Goal: Information Seeking & Learning: Learn about a topic

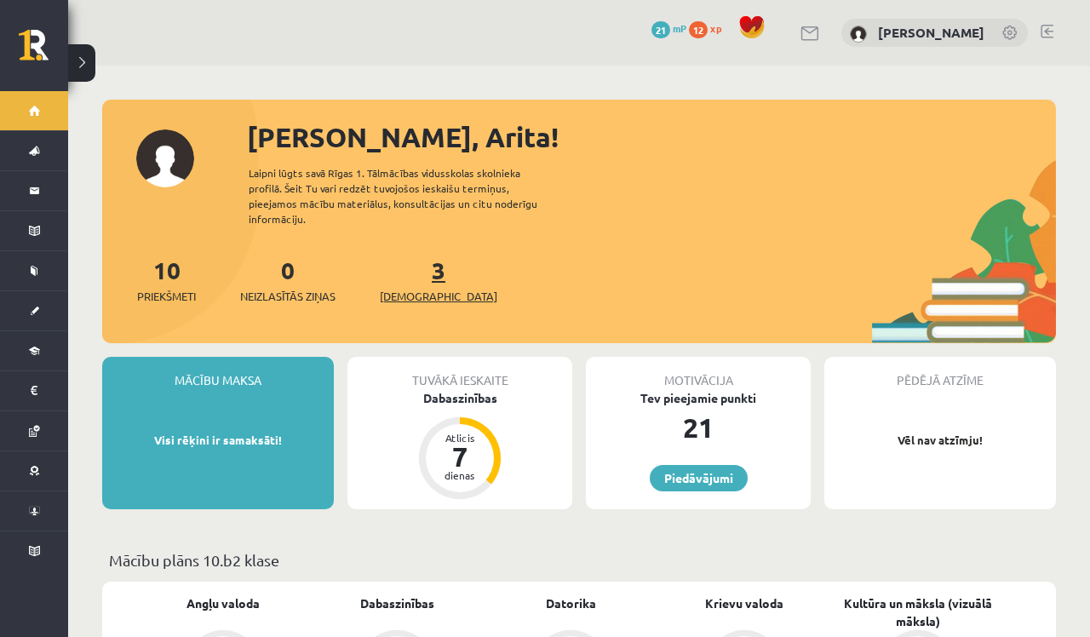
click at [414, 255] on link "3 Ieskaites" at bounding box center [439, 280] width 118 height 50
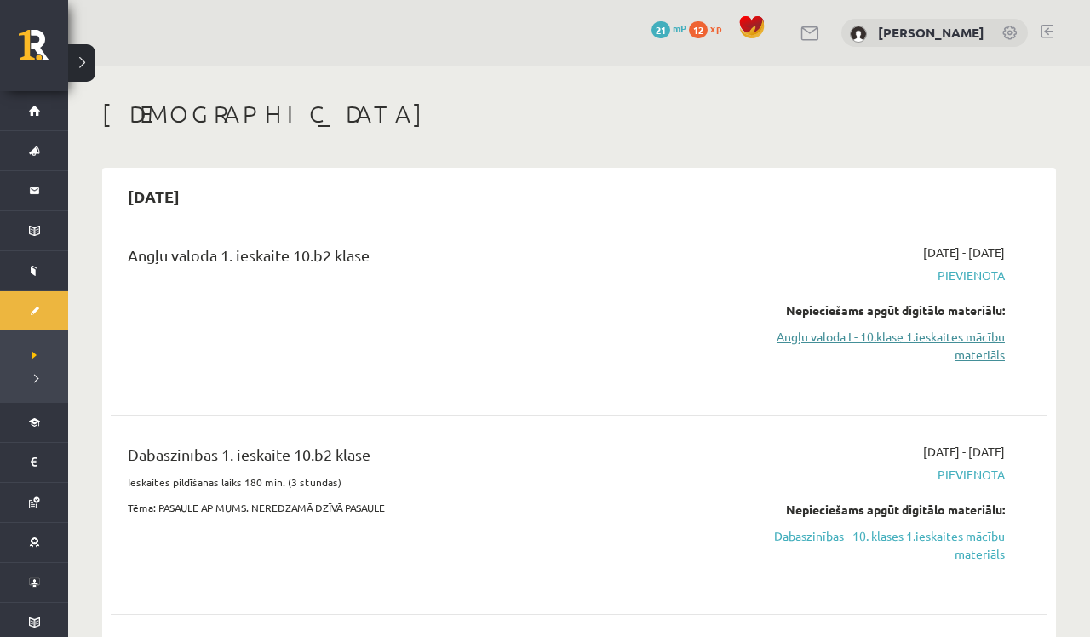
click at [988, 355] on link "Angļu valoda I - 10.klase 1.ieskaites mācību materiāls" at bounding box center [867, 346] width 275 height 36
click at [983, 336] on link "Angļu valoda I - 10.klase 1.ieskaites mācību materiāls" at bounding box center [867, 346] width 275 height 36
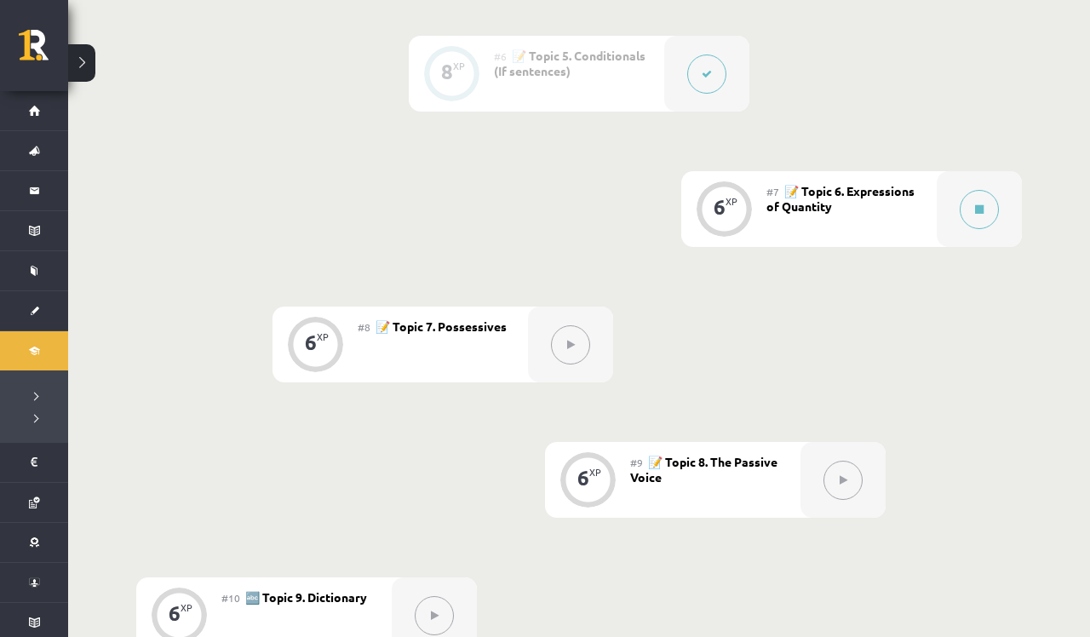
scroll to position [1122, 0]
click at [978, 214] on icon at bounding box center [979, 209] width 9 height 10
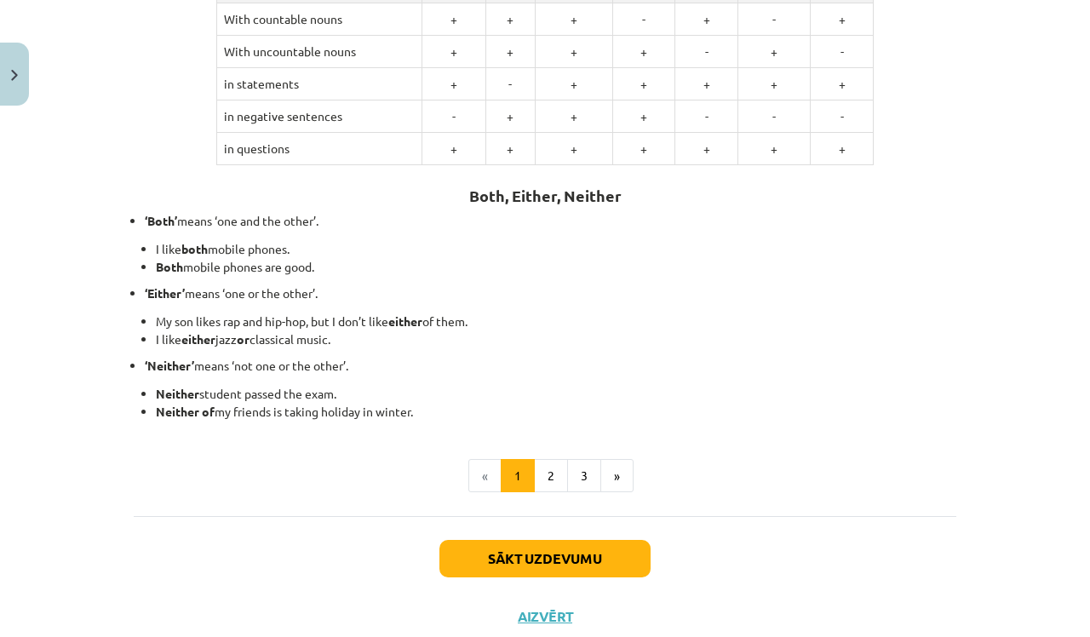
scroll to position [413, 0]
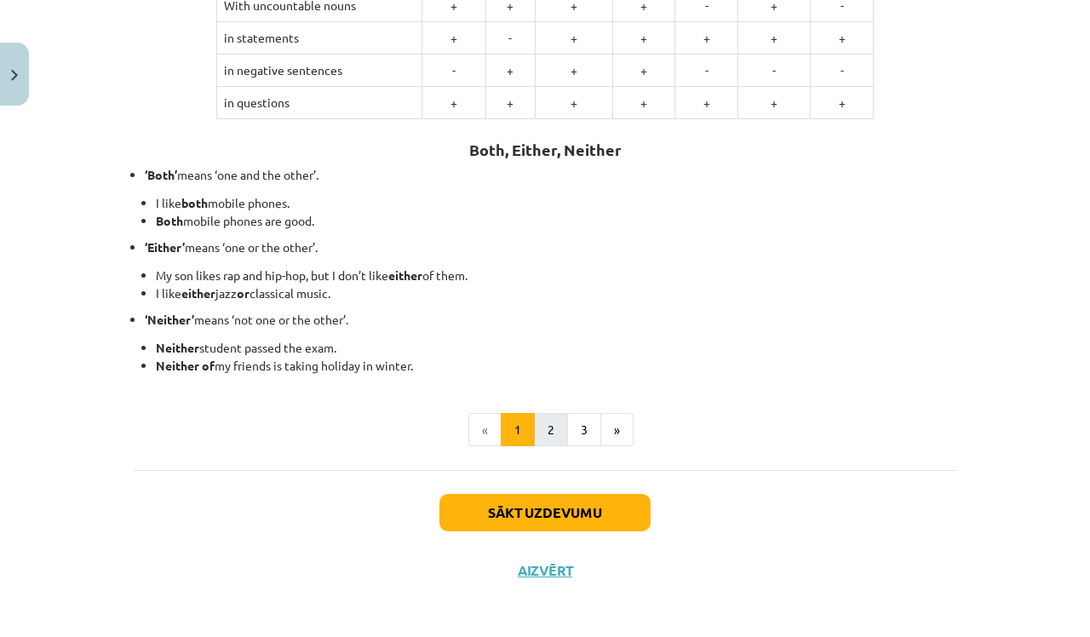
click at [543, 421] on button "2" at bounding box center [551, 430] width 34 height 34
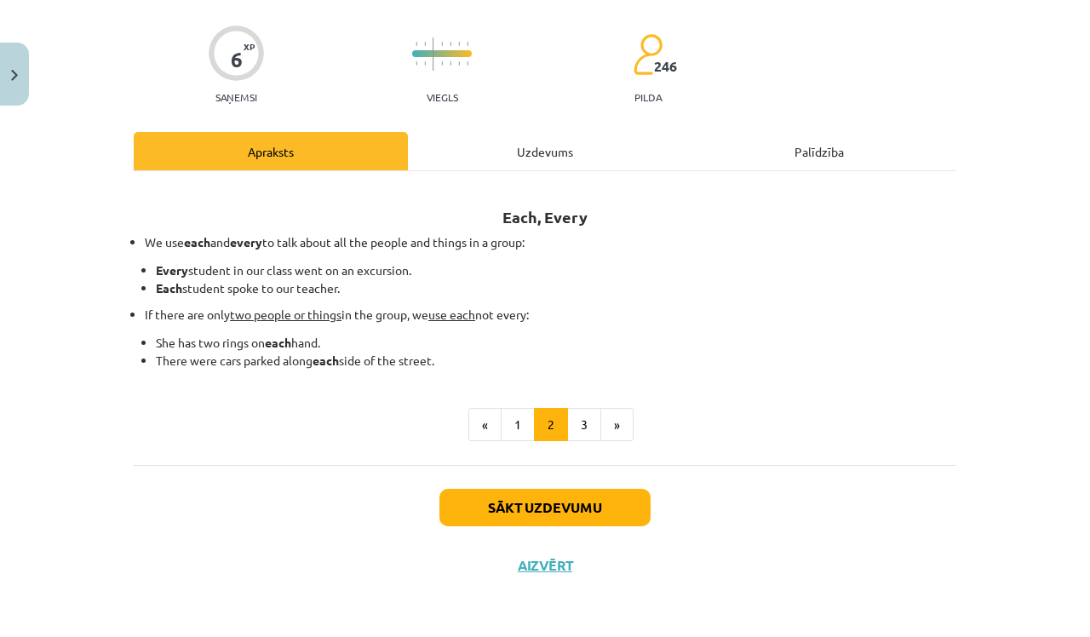
scroll to position [120, 0]
click at [594, 422] on button "3" at bounding box center [584, 425] width 34 height 34
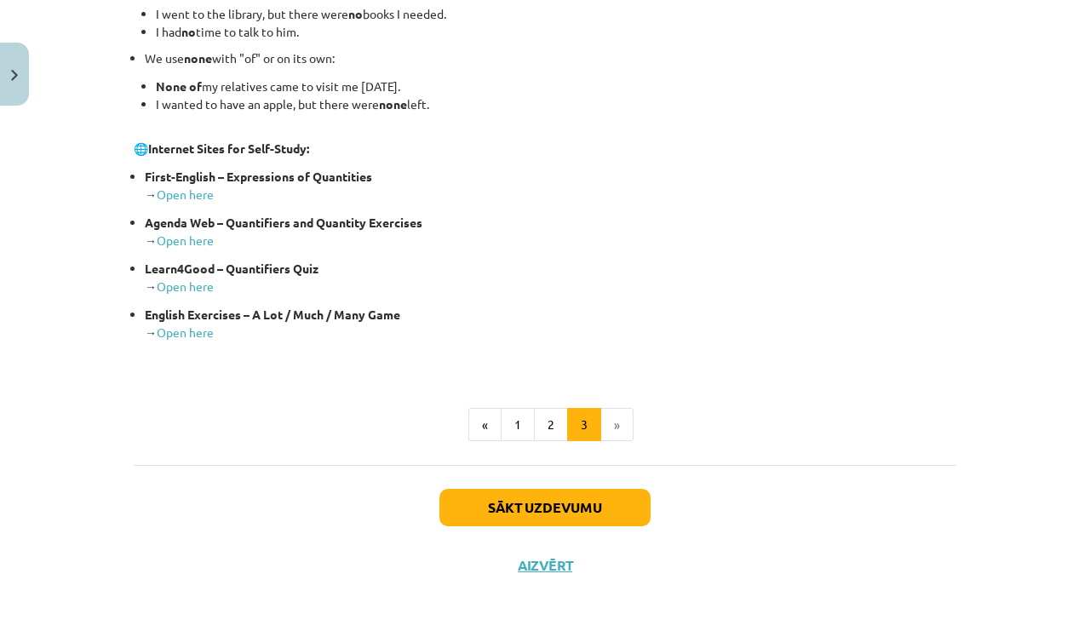
scroll to position [376, 0]
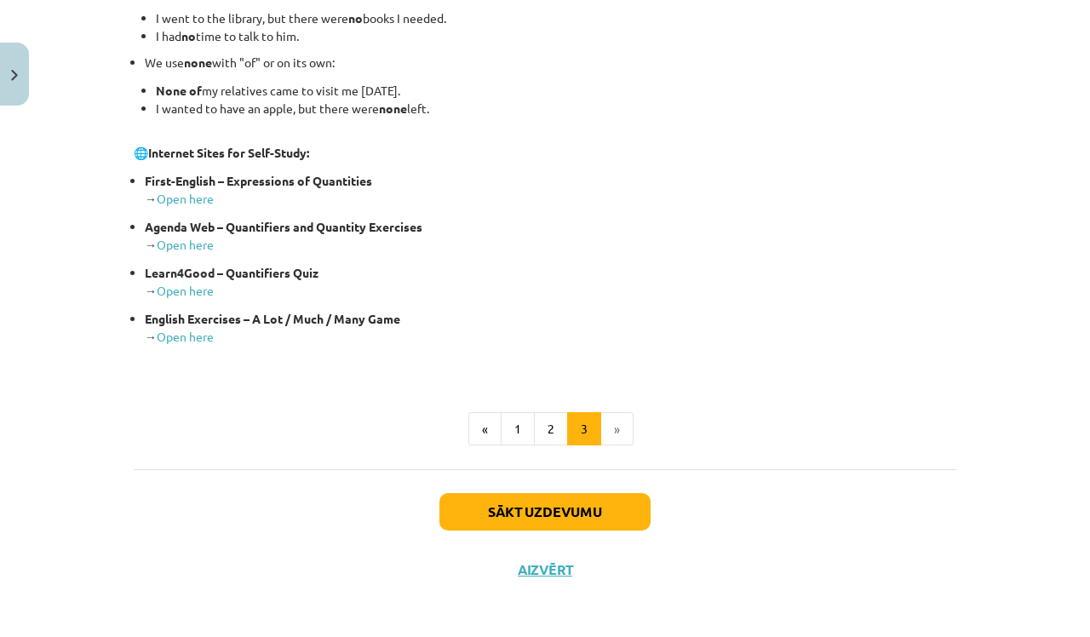
click at [548, 509] on button "Sākt uzdevumu" at bounding box center [544, 511] width 211 height 37
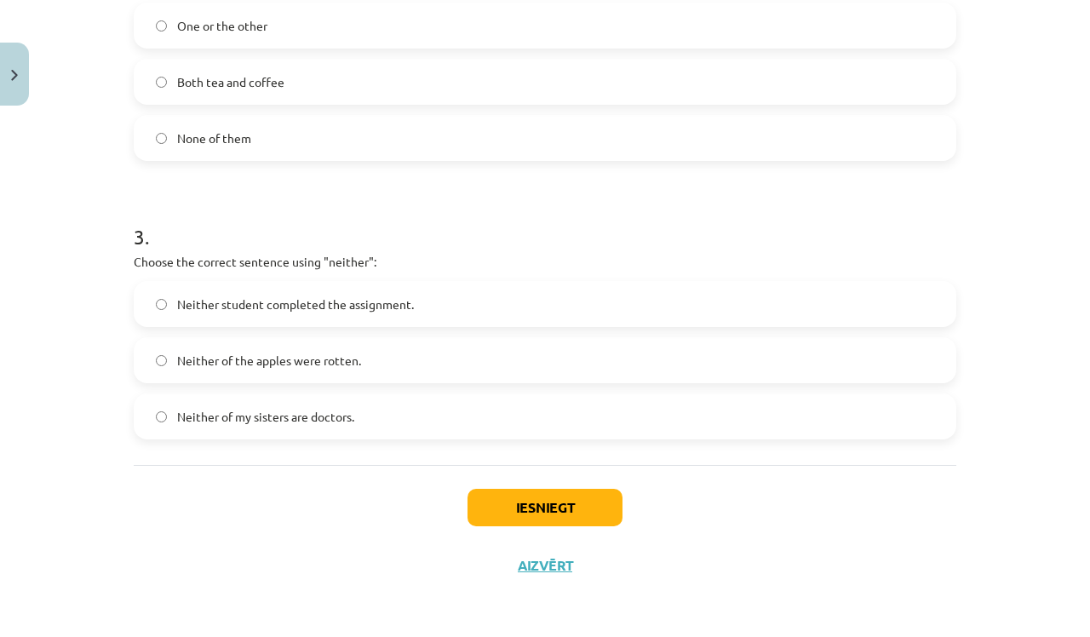
scroll to position [721, 0]
click at [549, 507] on button "Iesniegt" at bounding box center [545, 507] width 155 height 37
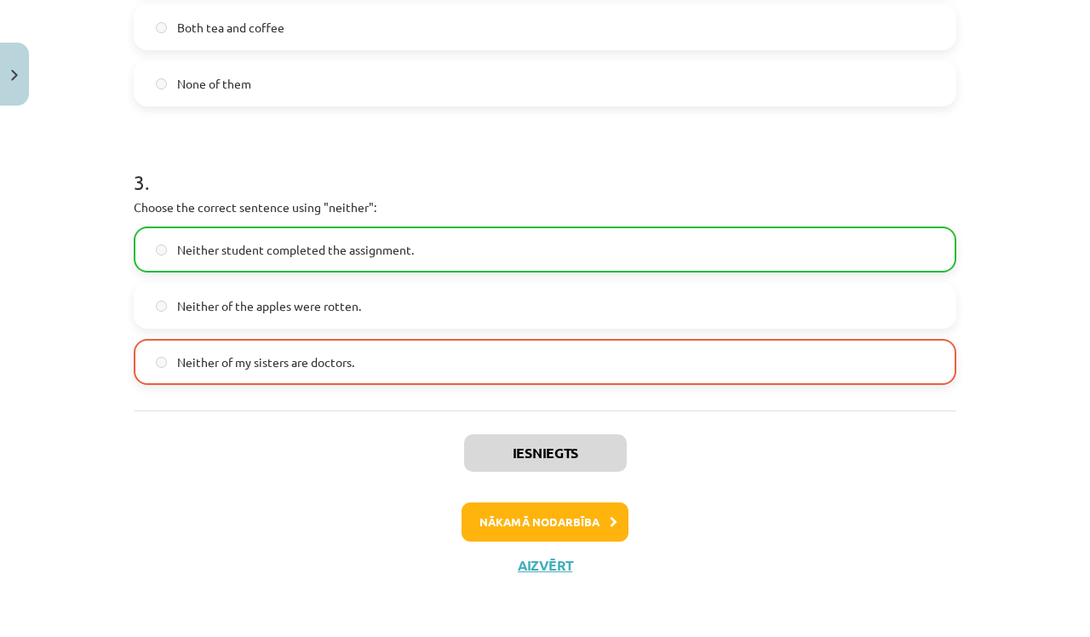
scroll to position [775, 0]
click at [545, 519] on button "Nākamā nodarbība" at bounding box center [545, 521] width 167 height 39
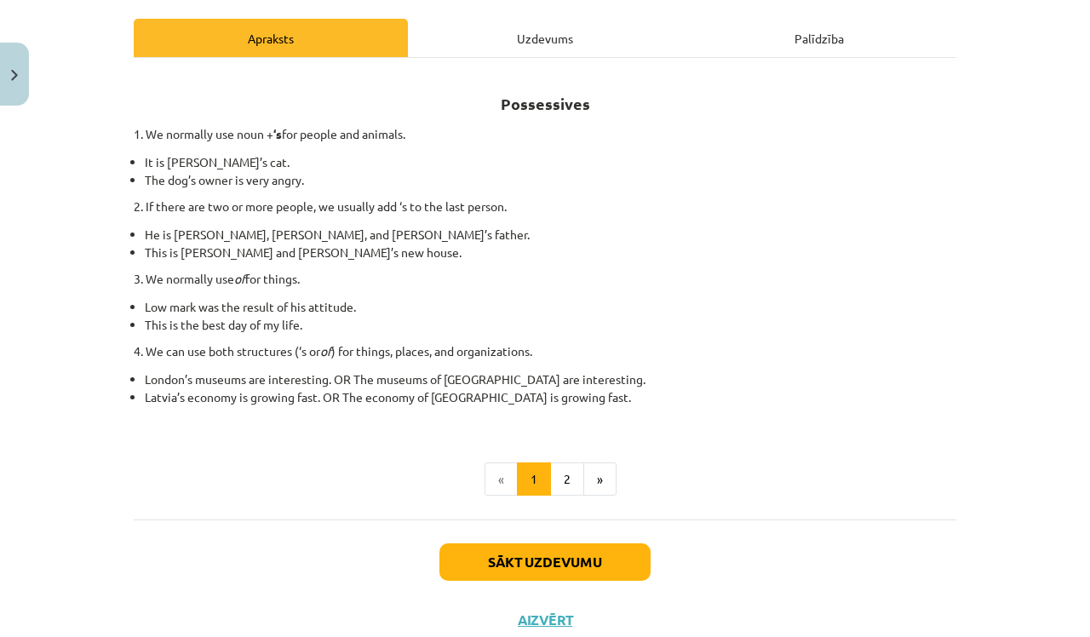
scroll to position [288, 0]
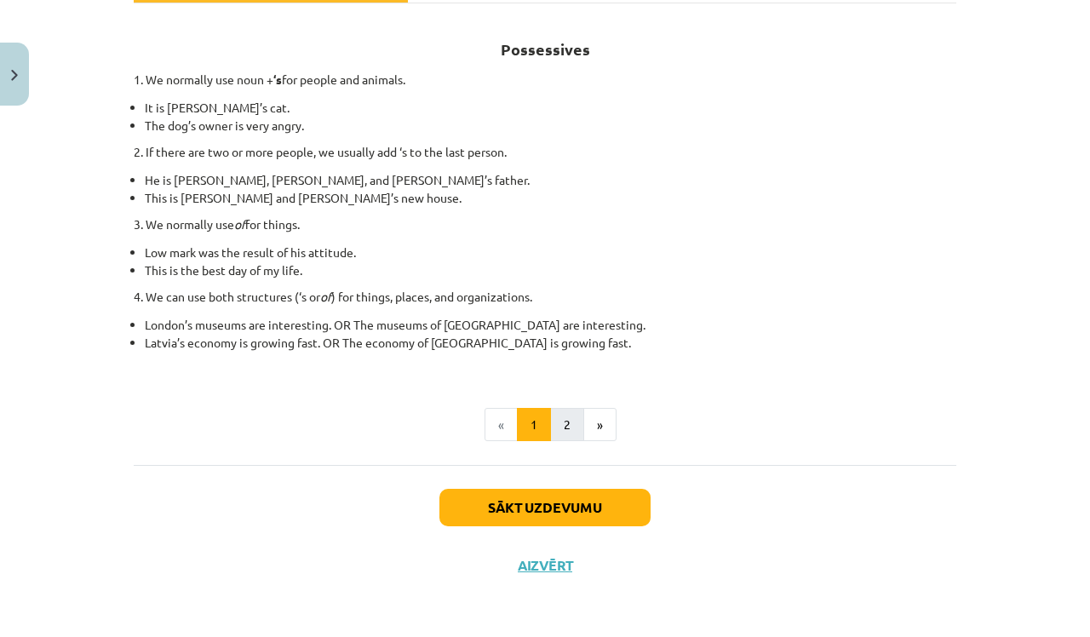
click at [575, 420] on button "2" at bounding box center [567, 425] width 34 height 34
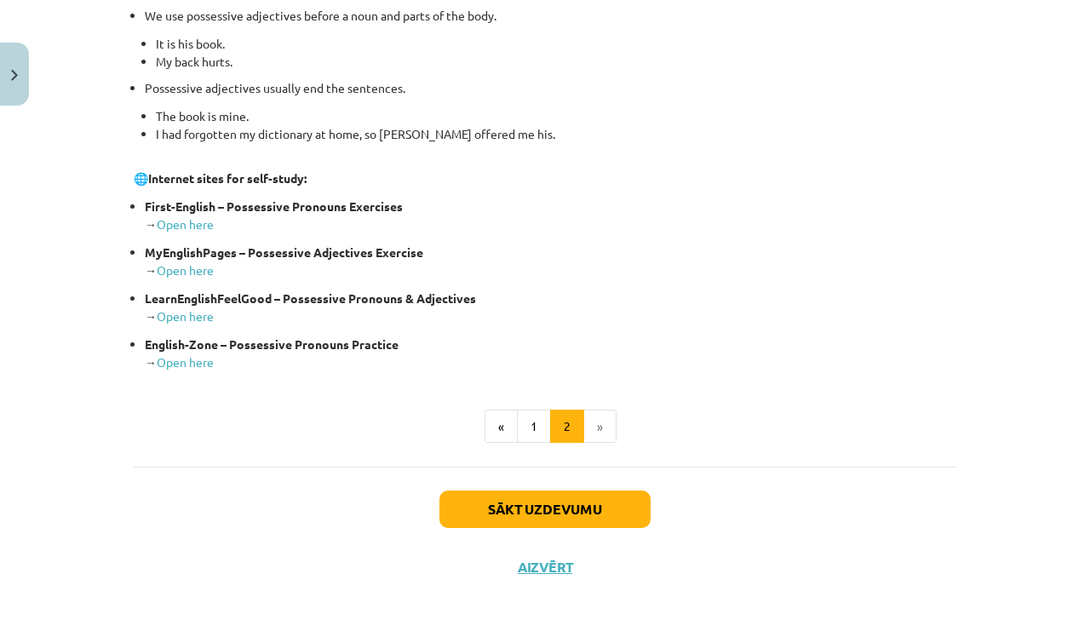
scroll to position [664, 0]
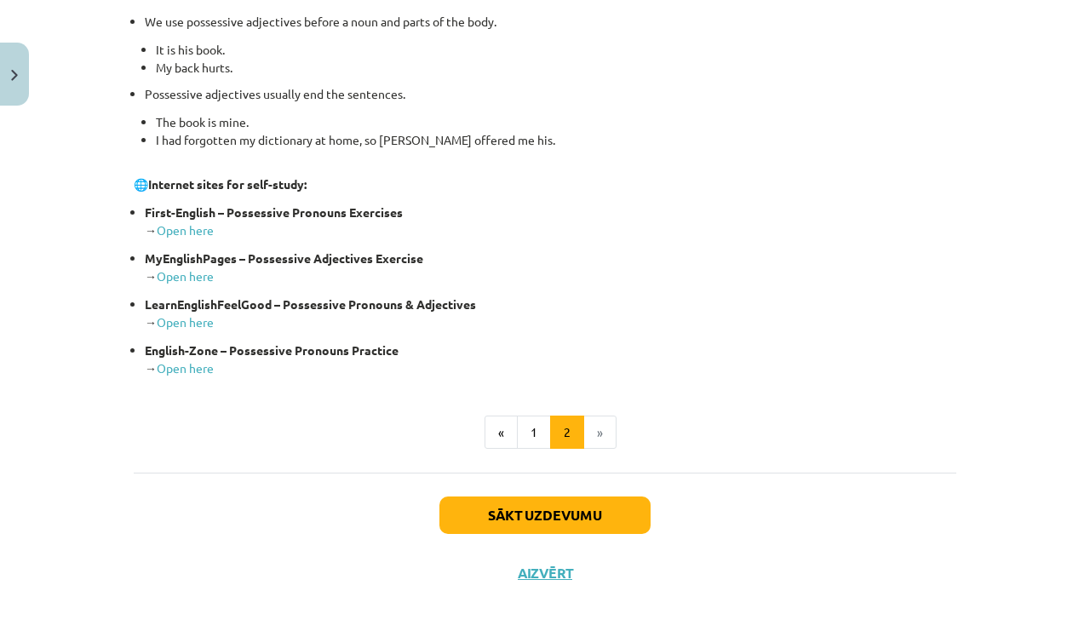
click at [540, 505] on button "Sākt uzdevumu" at bounding box center [544, 514] width 211 height 37
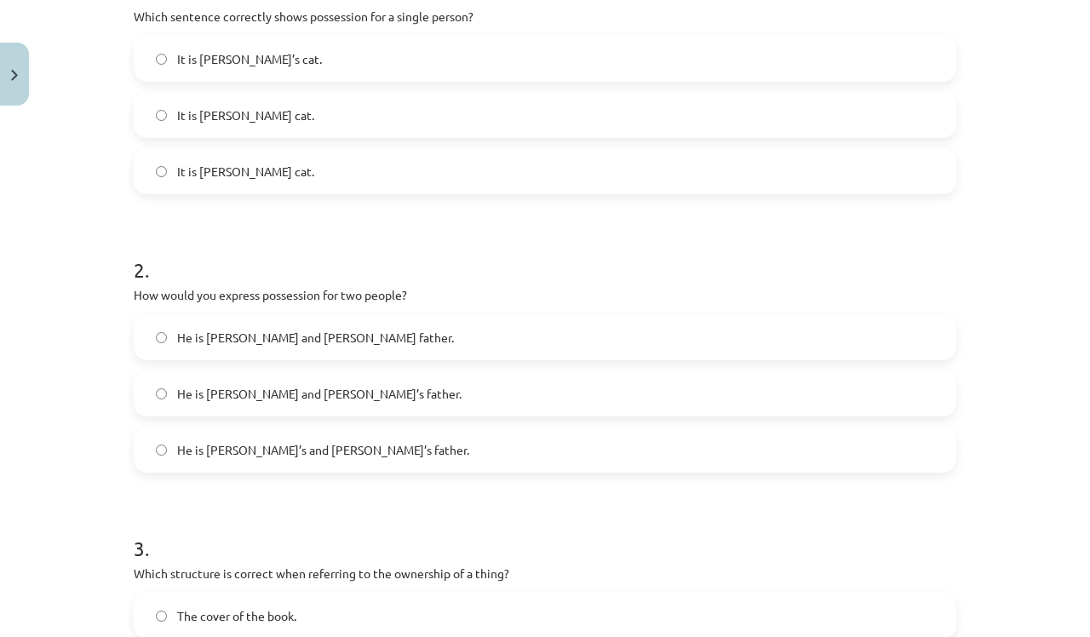
scroll to position [390, 0]
click at [168, 391] on label "He is [PERSON_NAME] and [PERSON_NAME]’s father." at bounding box center [544, 392] width 819 height 43
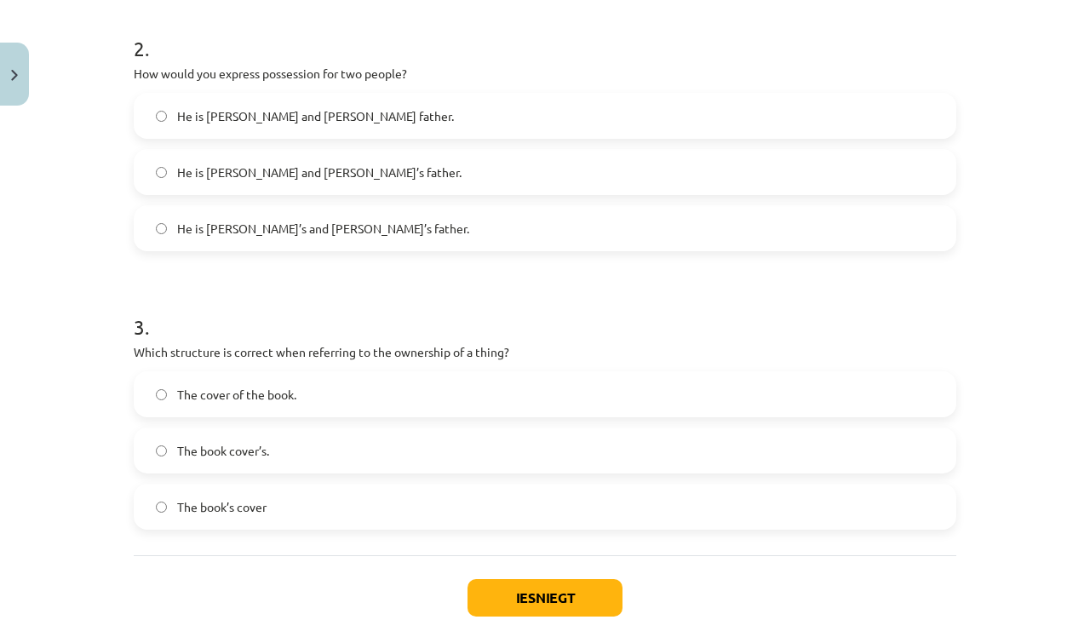
scroll to position [615, 0]
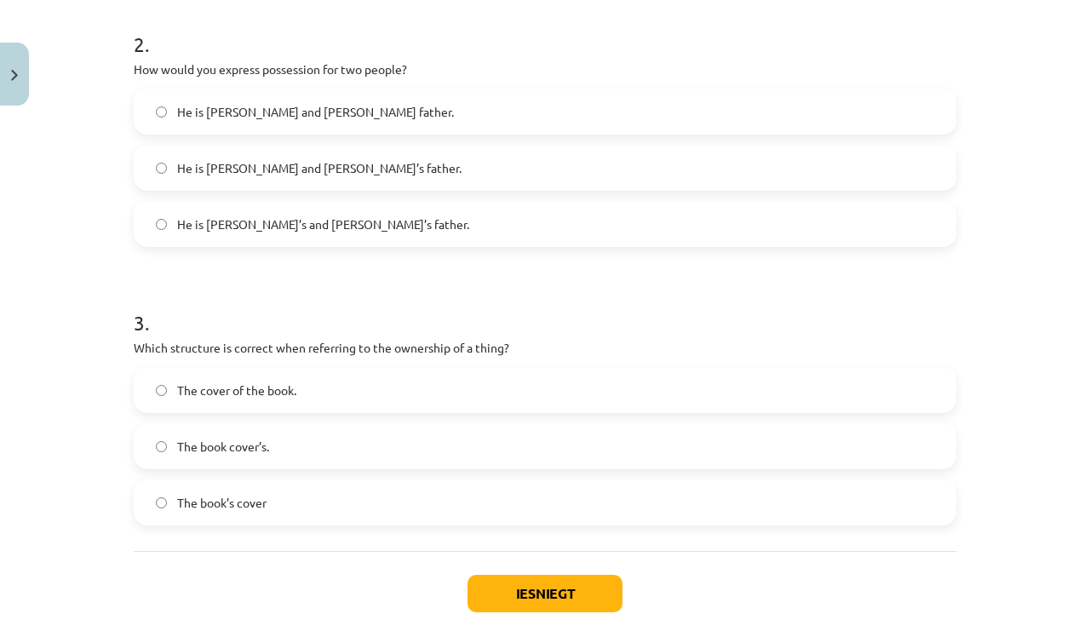
click at [538, 599] on button "Iesniegt" at bounding box center [545, 593] width 155 height 37
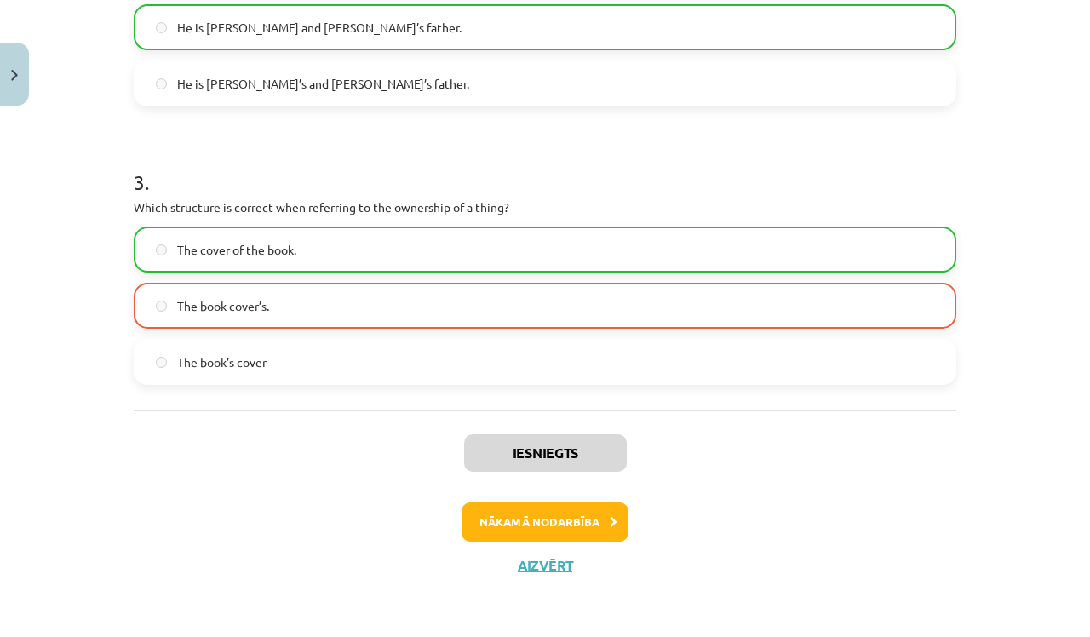
scroll to position [757, 0]
click at [536, 514] on button "Nākamā nodarbība" at bounding box center [545, 521] width 167 height 39
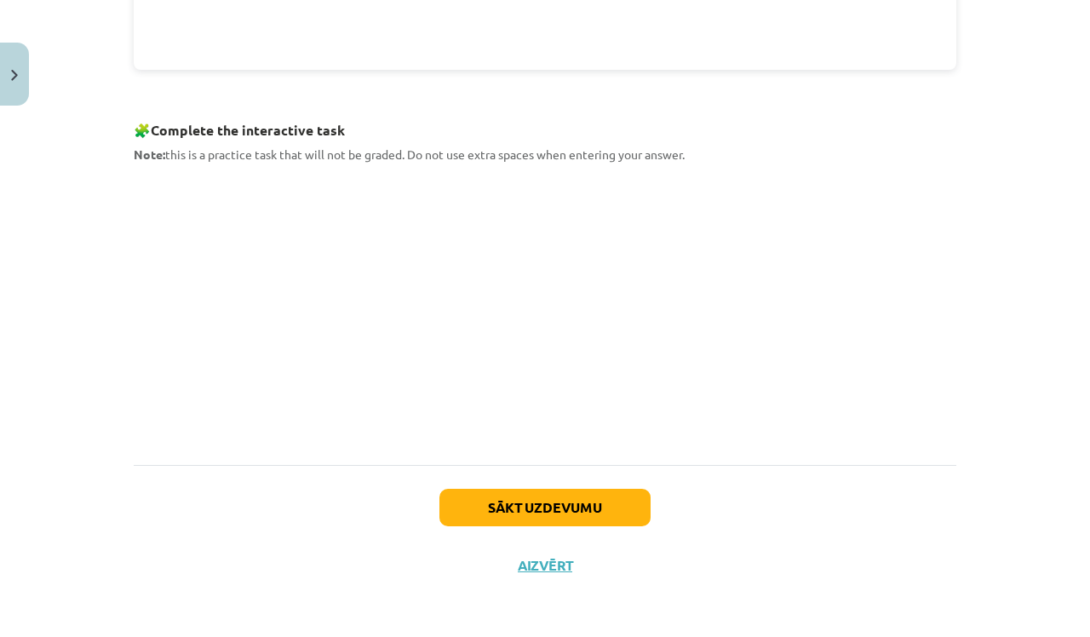
scroll to position [806, 0]
click at [513, 501] on button "Sākt uzdevumu" at bounding box center [544, 508] width 211 height 37
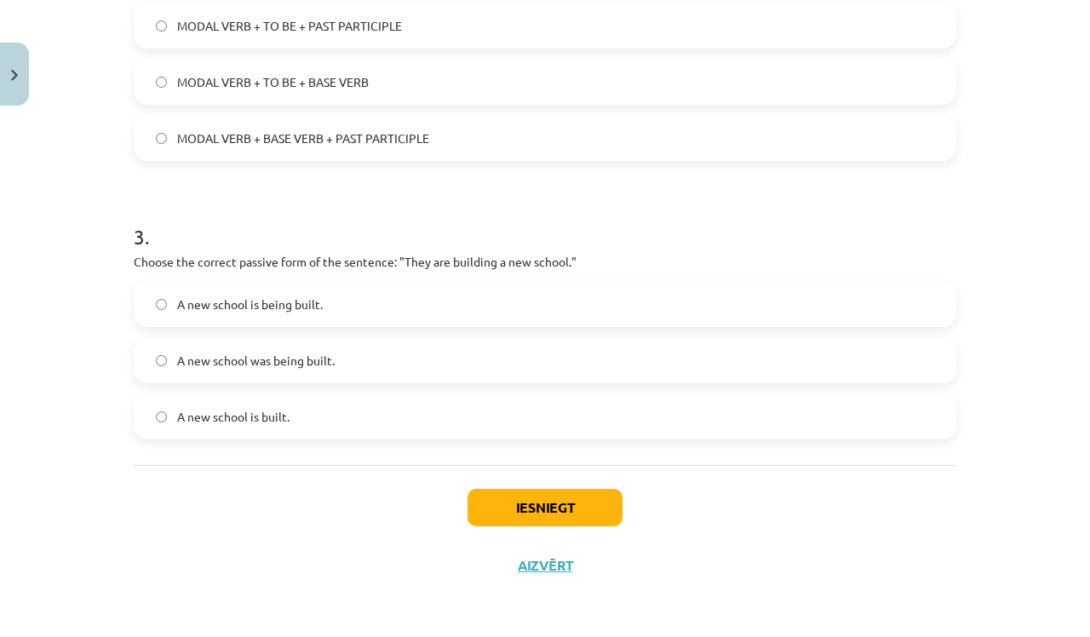
scroll to position [703, 0]
click at [570, 502] on button "Iesniegt" at bounding box center [545, 507] width 155 height 37
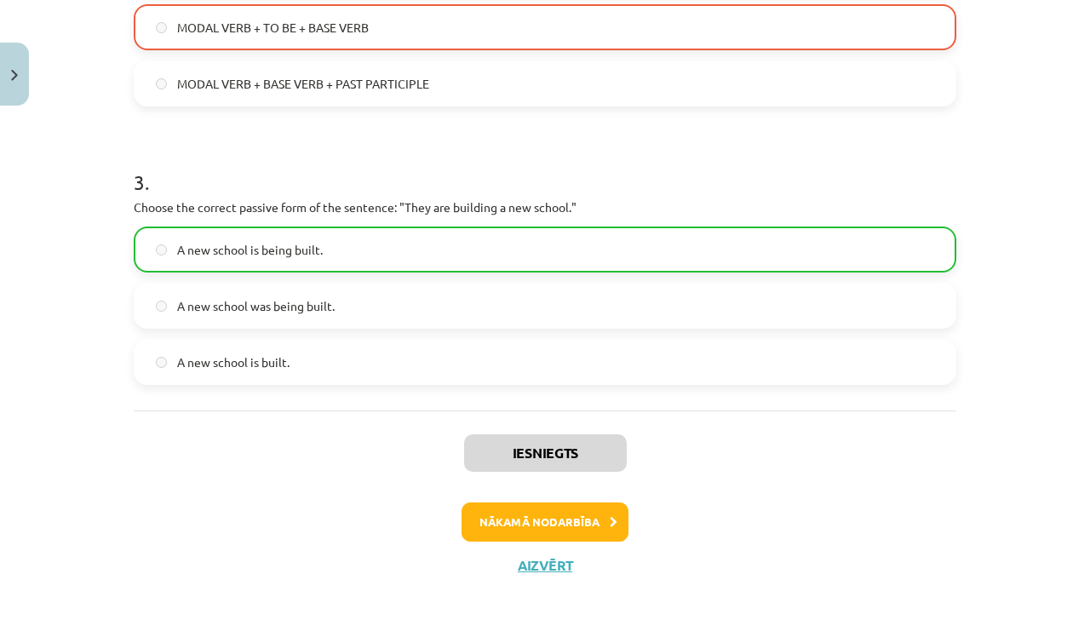
scroll to position [757, 0]
click at [555, 518] on button "Nākamā nodarbība" at bounding box center [545, 521] width 167 height 39
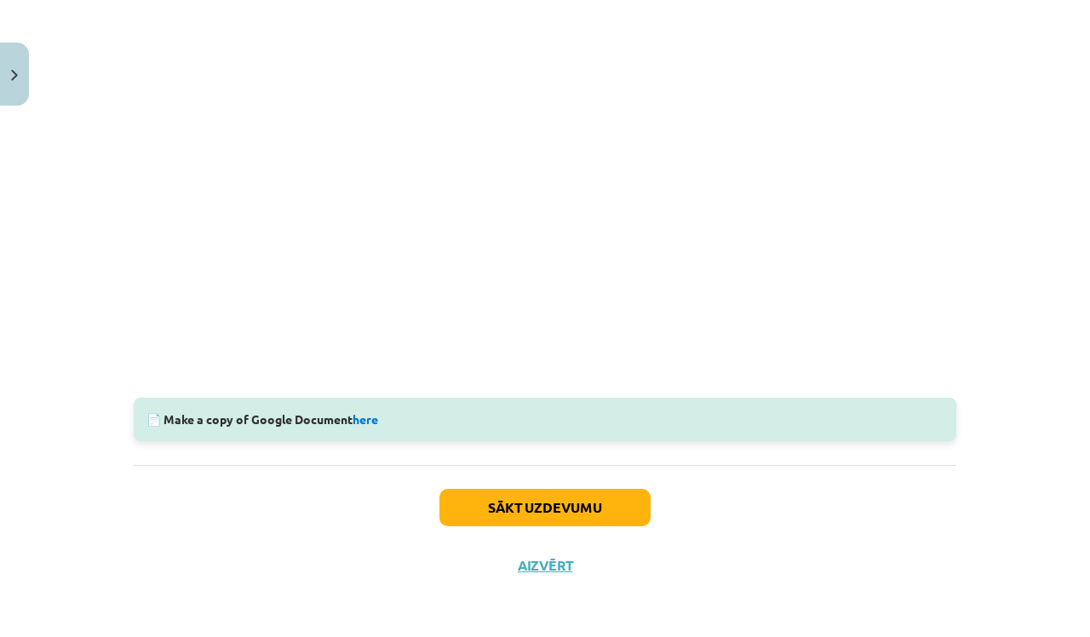
click at [526, 505] on button "Sākt uzdevumu" at bounding box center [544, 507] width 211 height 37
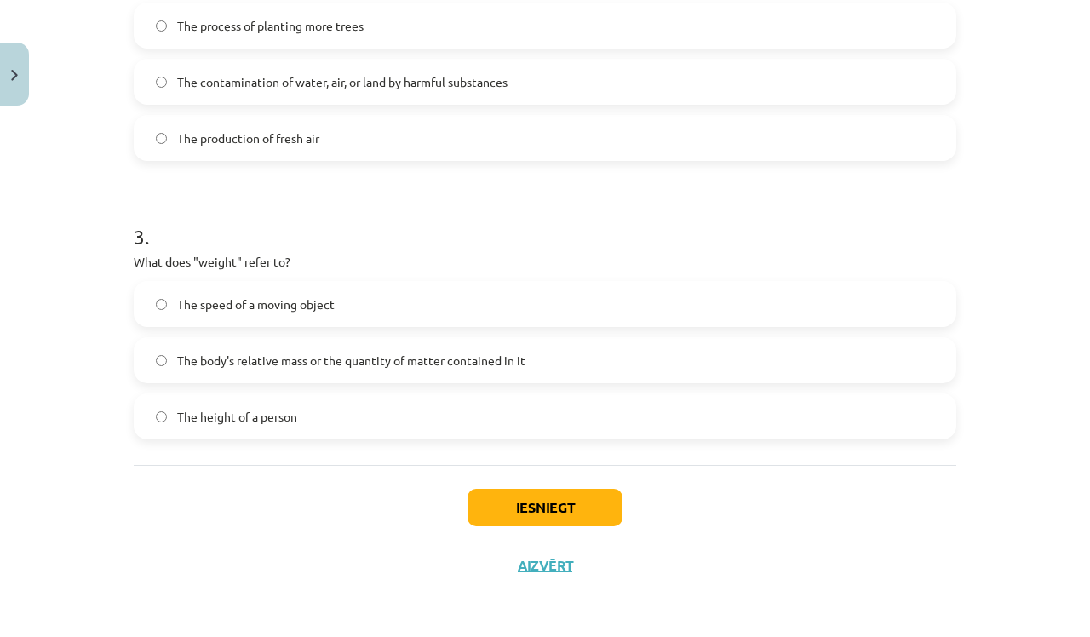
scroll to position [703, 0]
click at [543, 509] on button "Iesniegt" at bounding box center [545, 507] width 155 height 37
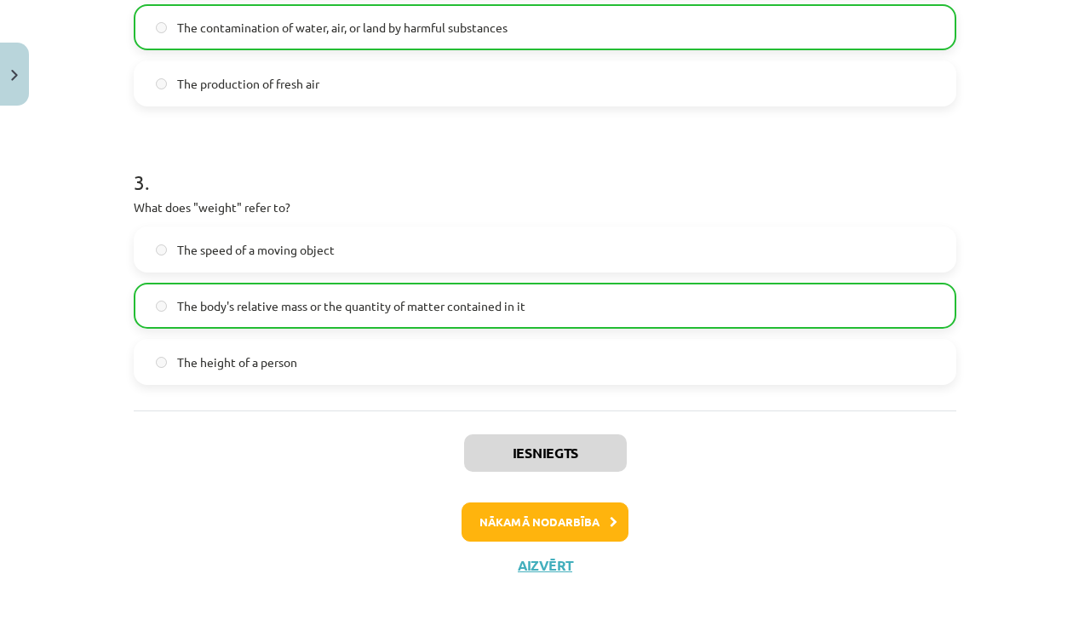
scroll to position [757, 0]
click at [534, 520] on button "Nākamā nodarbība" at bounding box center [545, 521] width 167 height 39
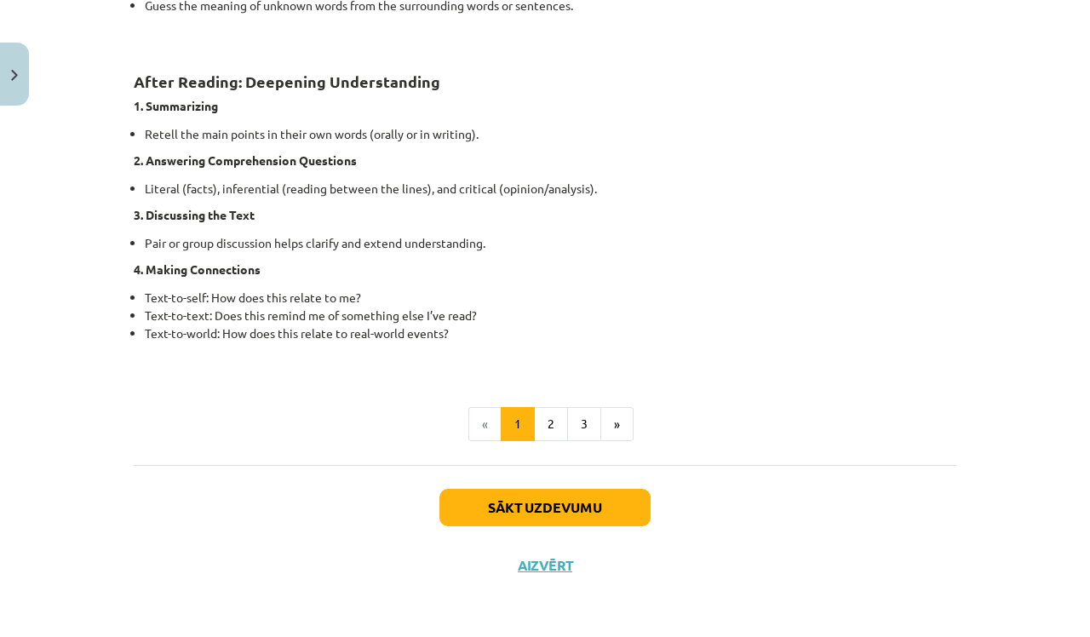
scroll to position [1329, 0]
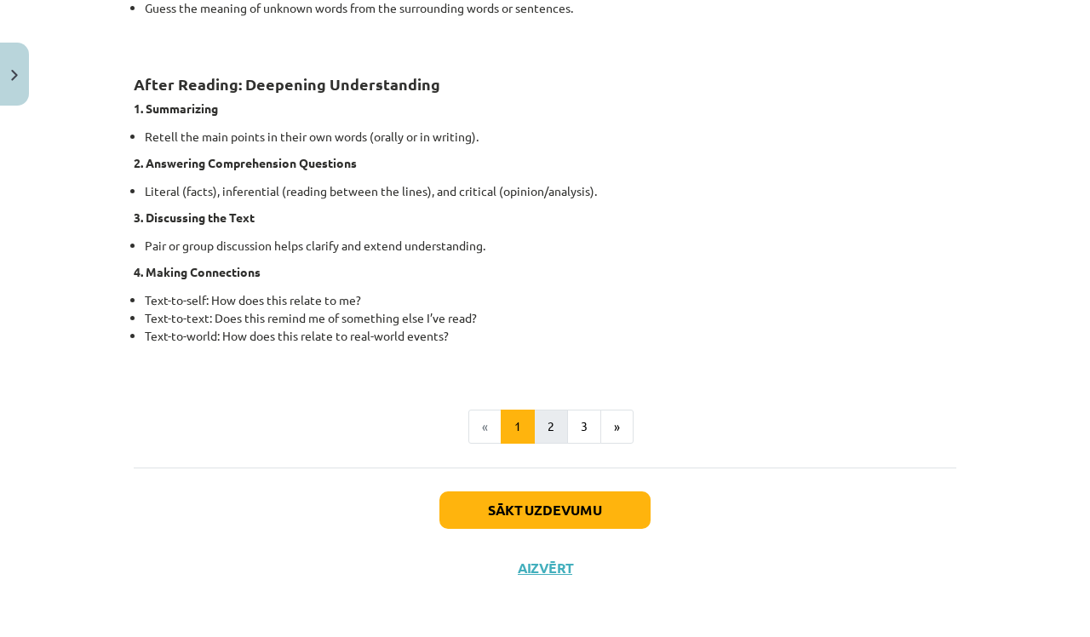
click at [556, 431] on button "2" at bounding box center [551, 427] width 34 height 34
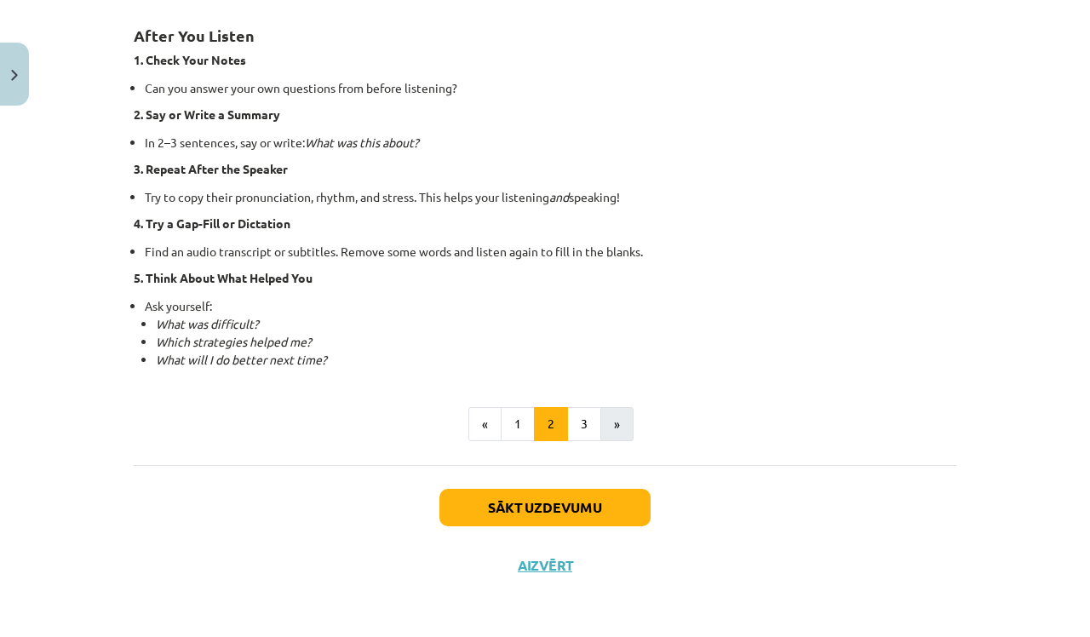
scroll to position [1196, 0]
click at [593, 418] on button "3" at bounding box center [584, 424] width 34 height 34
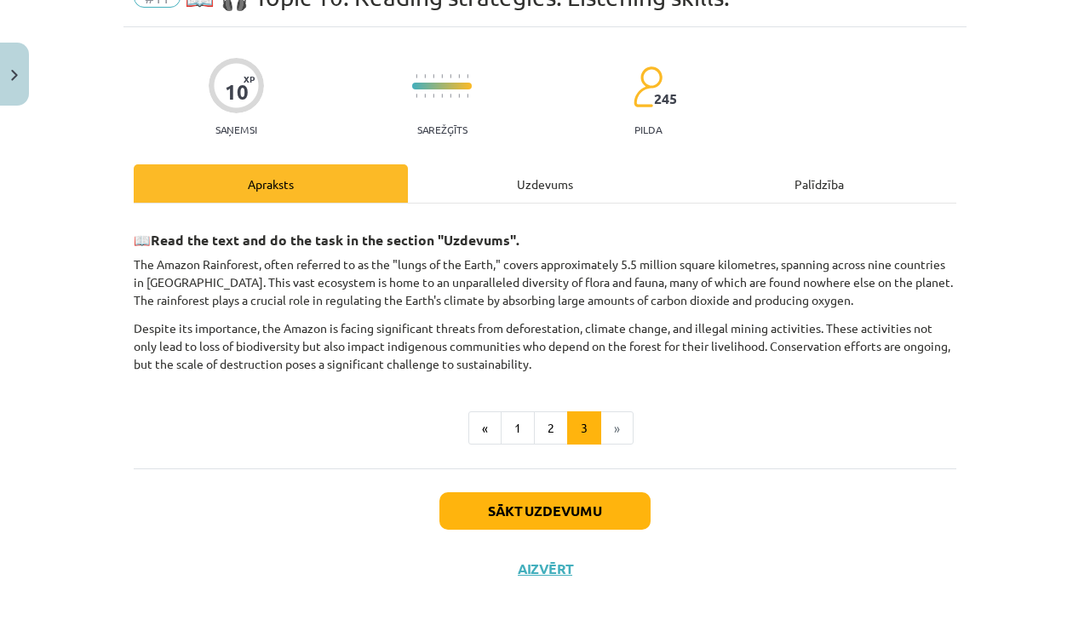
click at [589, 510] on button "Sākt uzdevumu" at bounding box center [544, 510] width 211 height 37
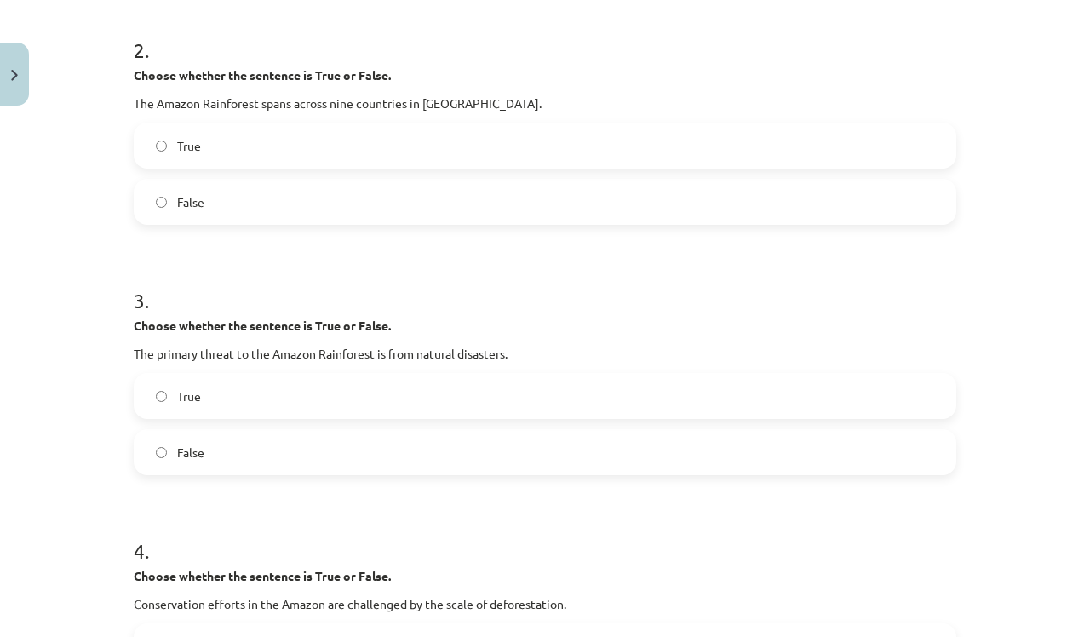
scroll to position [602, 0]
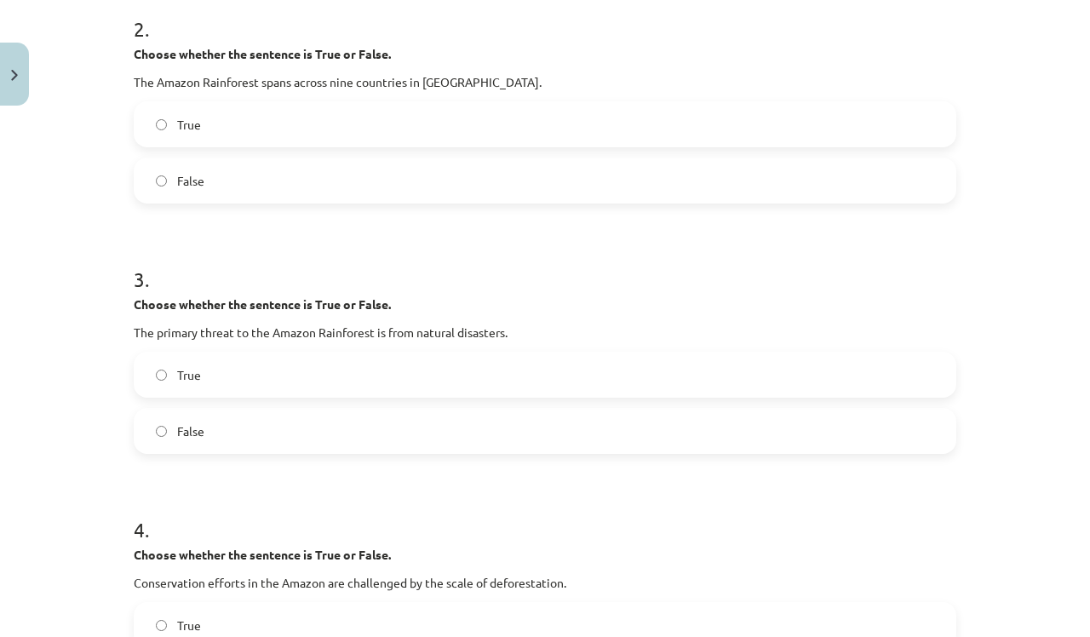
click at [163, 381] on label "True" at bounding box center [544, 374] width 819 height 43
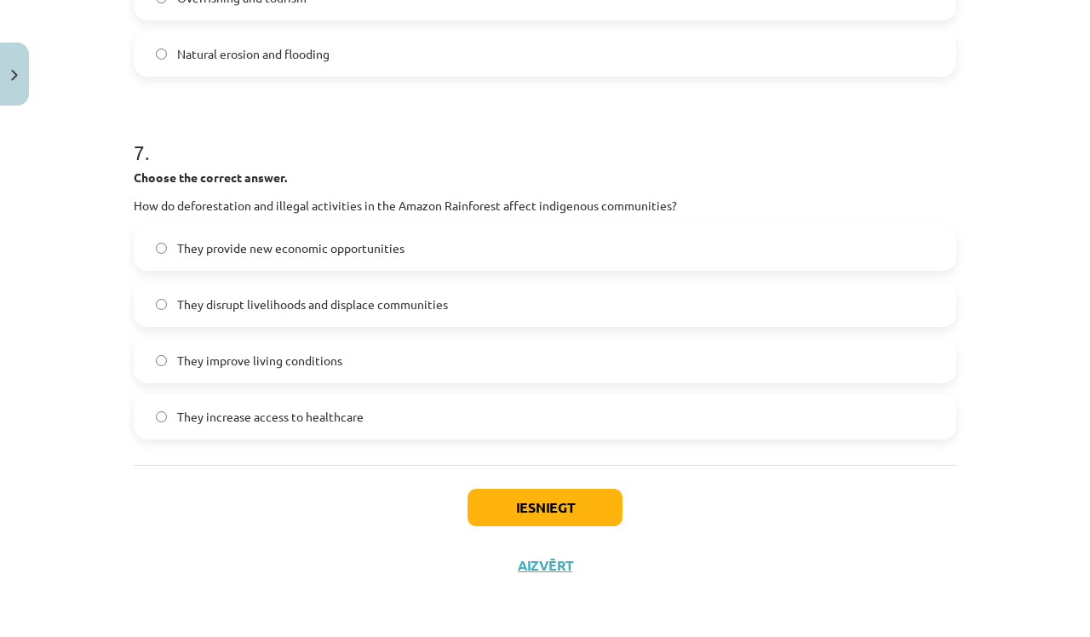
scroll to position [1958, 0]
click at [545, 502] on button "Iesniegt" at bounding box center [545, 507] width 155 height 37
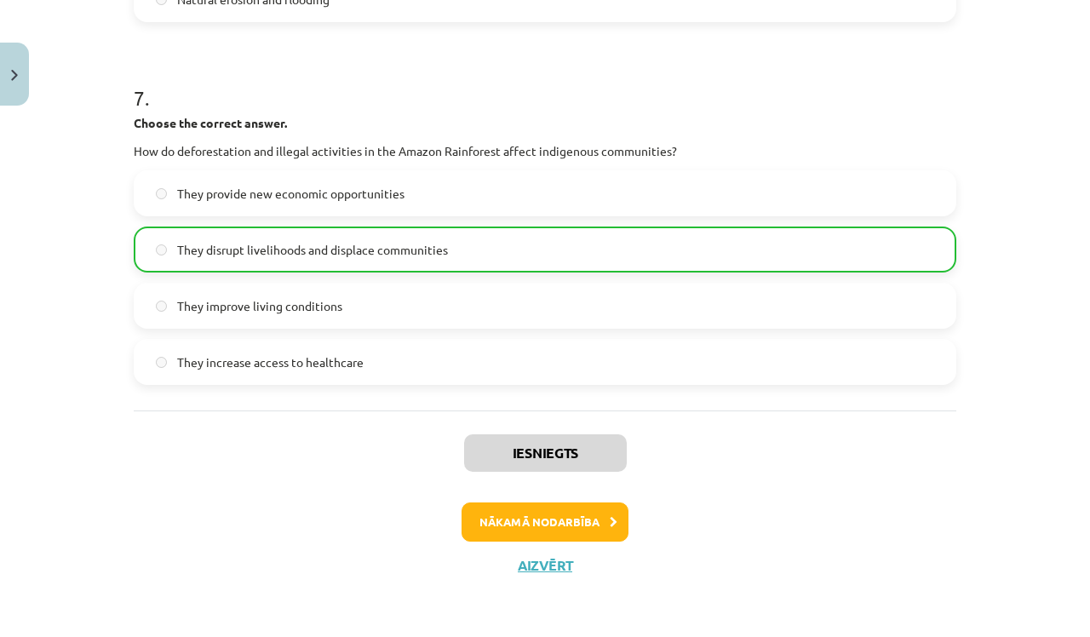
scroll to position [2011, 0]
click at [505, 518] on button "Nākamā nodarbība" at bounding box center [545, 521] width 167 height 39
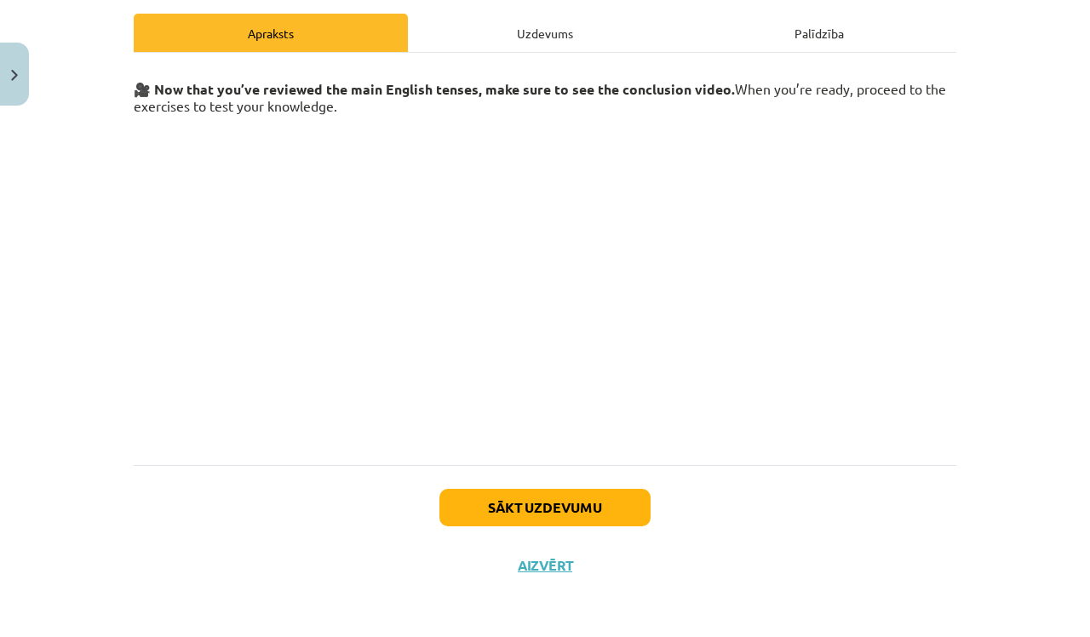
click at [523, 506] on button "Sākt uzdevumu" at bounding box center [544, 507] width 211 height 37
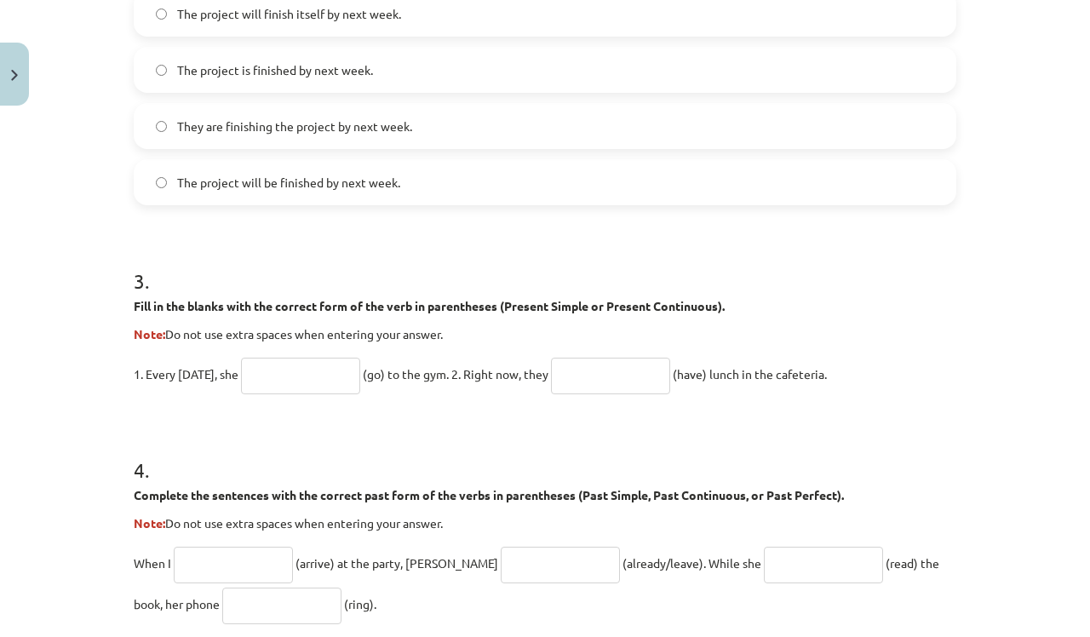
scroll to position [827, 0]
click at [304, 368] on input "text" at bounding box center [300, 374] width 119 height 37
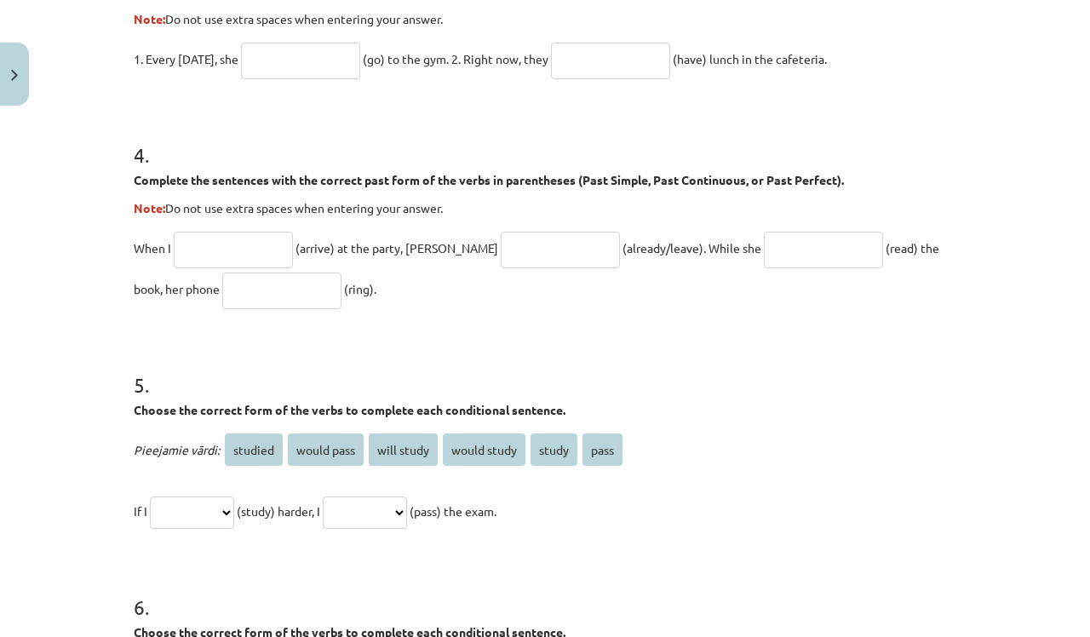
scroll to position [1144, 0]
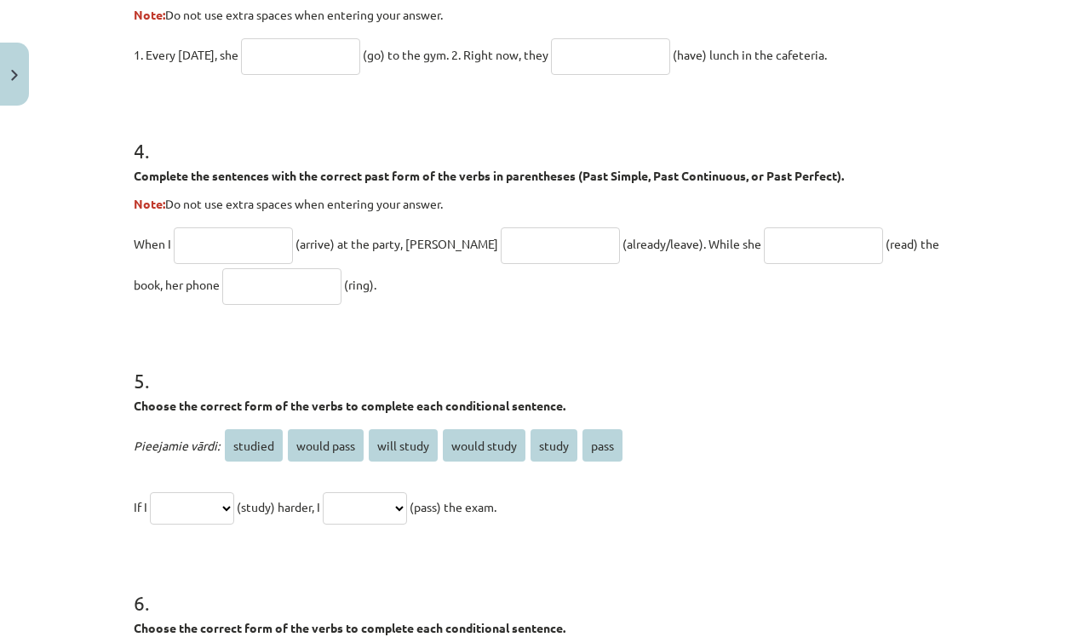
click at [251, 446] on span "studied" at bounding box center [254, 445] width 58 height 32
select select "*******"
select select "**********"
click at [224, 233] on input "text" at bounding box center [233, 245] width 119 height 37
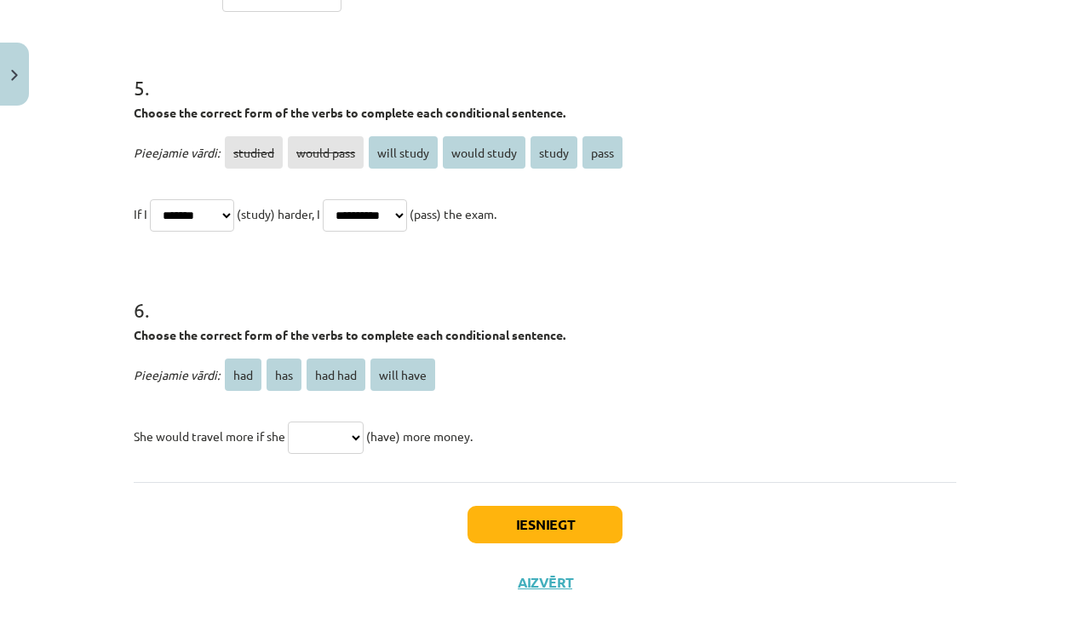
scroll to position [1439, 0]
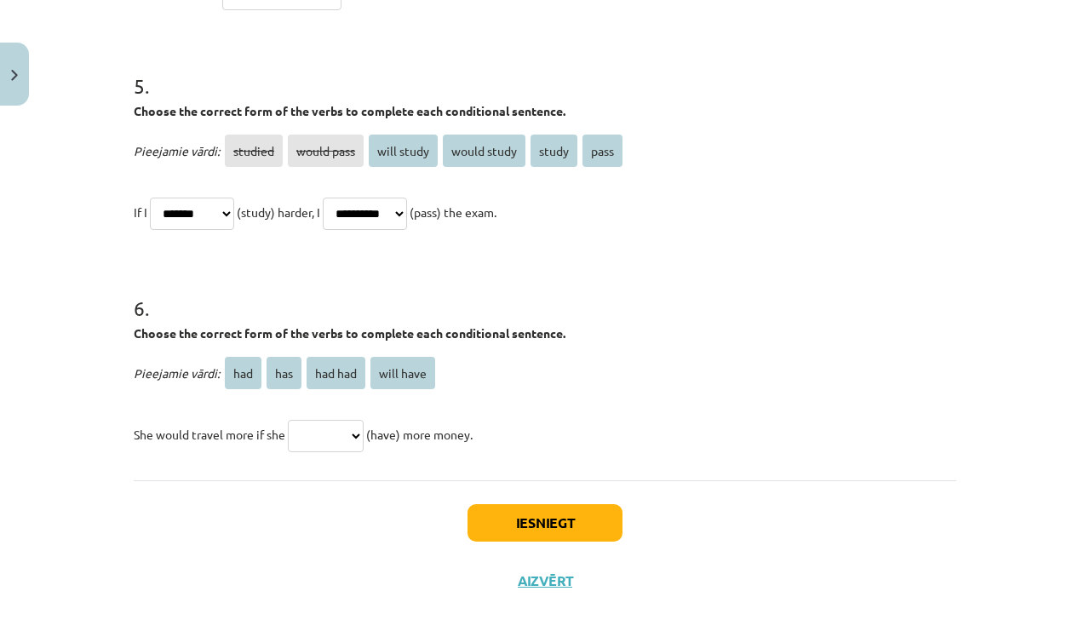
select select "***"
click at [547, 522] on button "Iesniegt" at bounding box center [545, 522] width 155 height 37
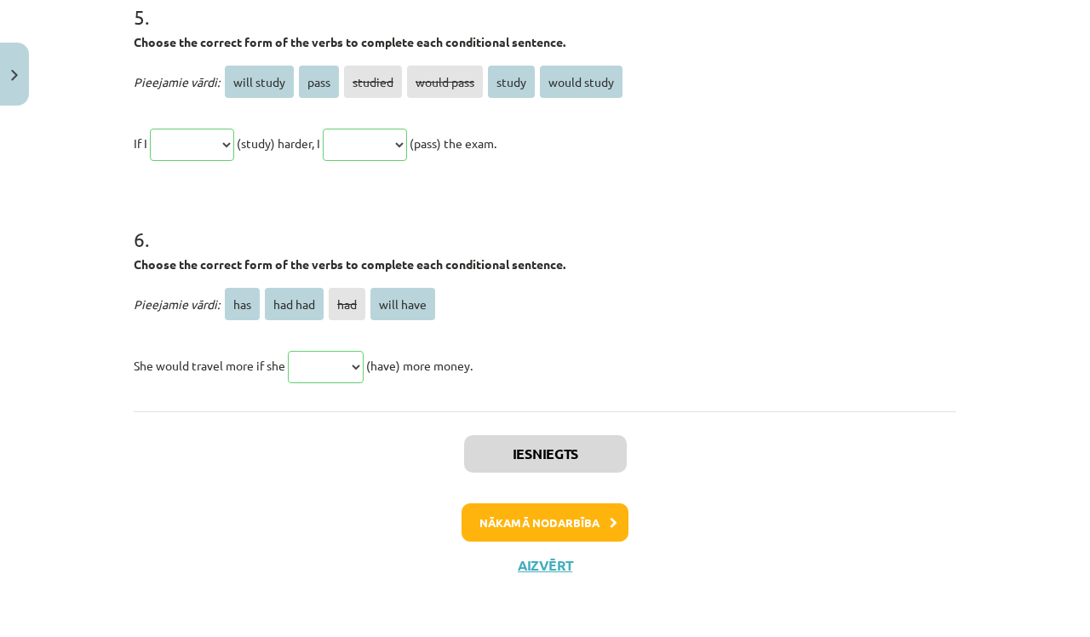
scroll to position [1759, 0]
click at [513, 513] on button "Nākamā nodarbība" at bounding box center [545, 522] width 167 height 39
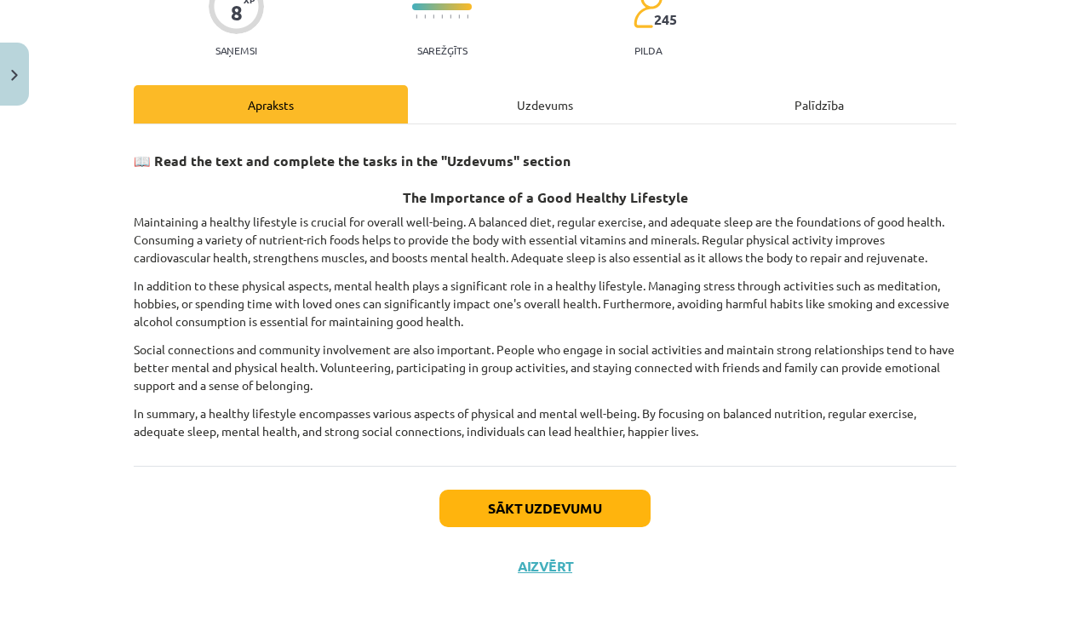
click at [512, 502] on button "Sākt uzdevumu" at bounding box center [544, 508] width 211 height 37
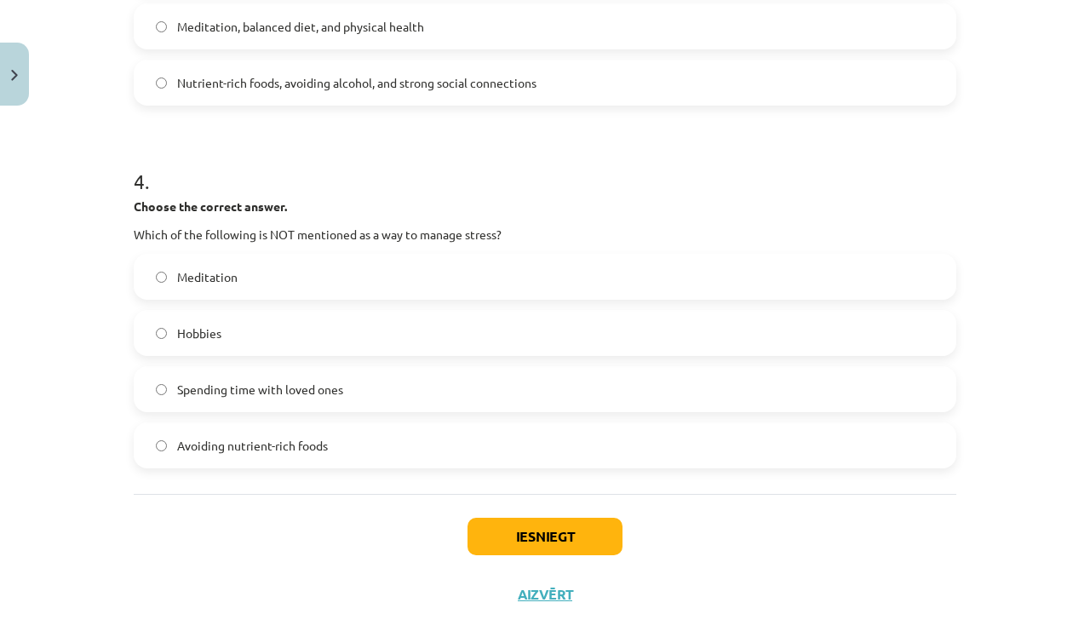
scroll to position [1064, 0]
click at [579, 533] on button "Iesniegt" at bounding box center [545, 535] width 155 height 37
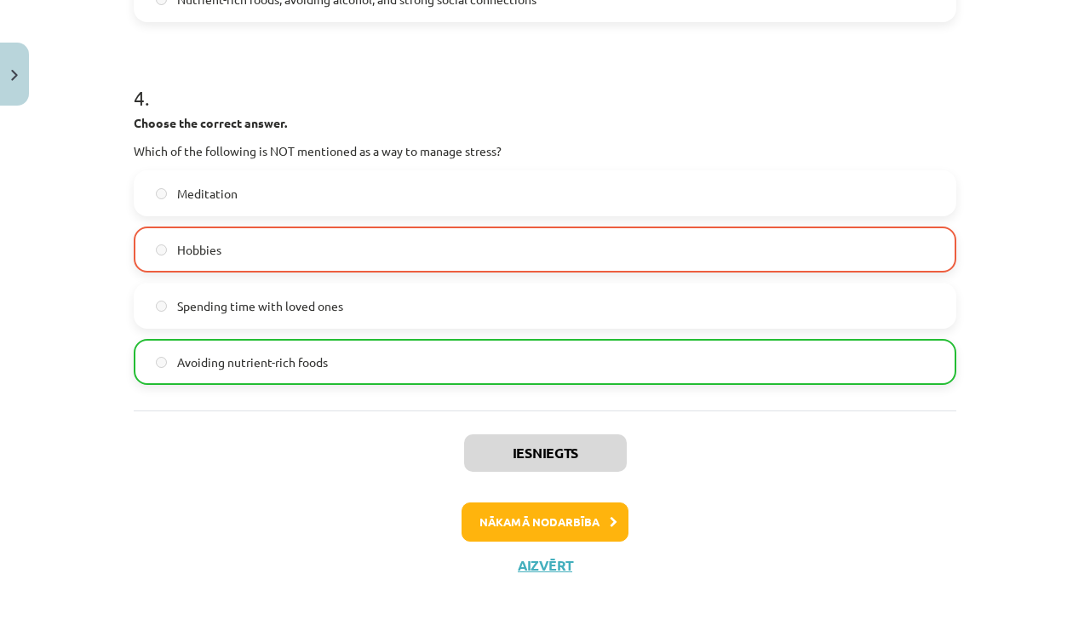
scroll to position [1148, 0]
click at [540, 519] on button "Nākamā nodarbība" at bounding box center [545, 521] width 167 height 39
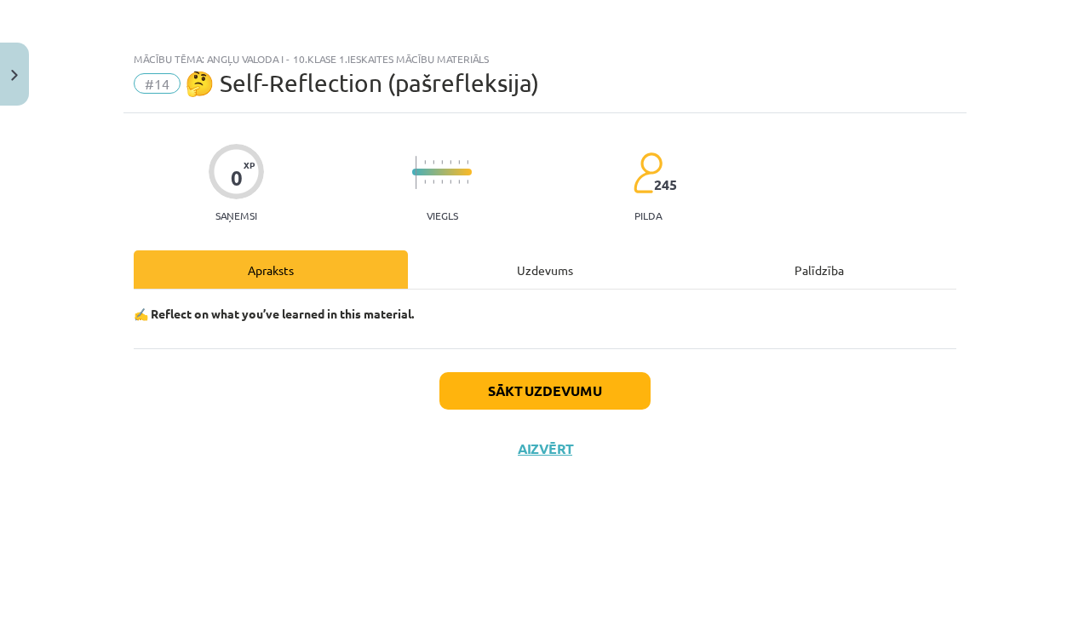
scroll to position [0, 0]
click at [565, 388] on button "Sākt uzdevumu" at bounding box center [544, 390] width 211 height 37
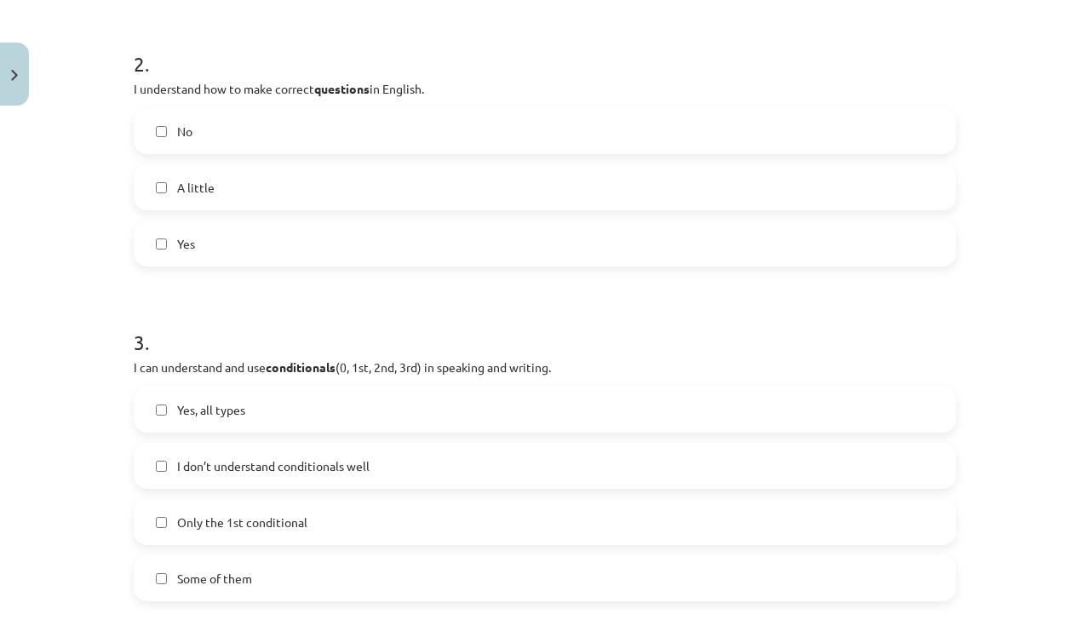
scroll to position [658, 0]
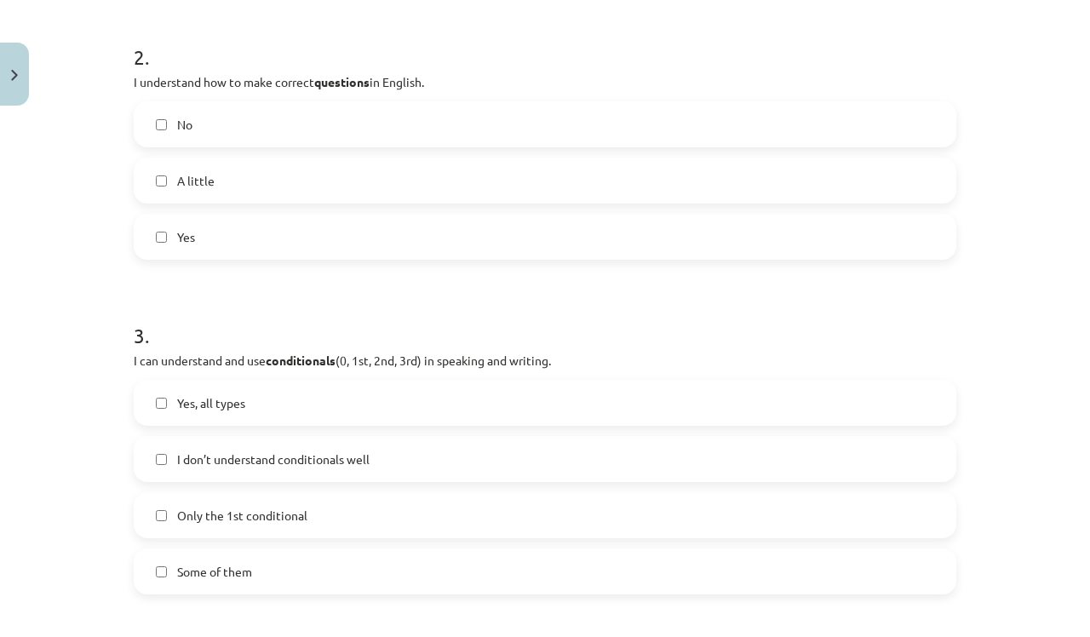
click at [167, 400] on label "Yes, all types" at bounding box center [544, 402] width 819 height 43
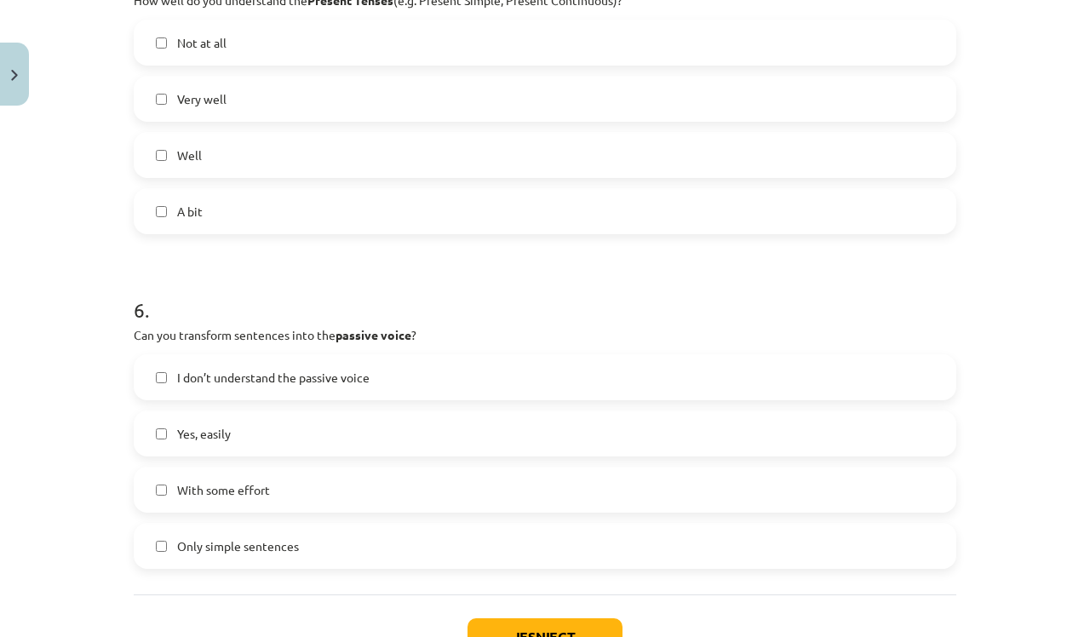
scroll to position [1752, 0]
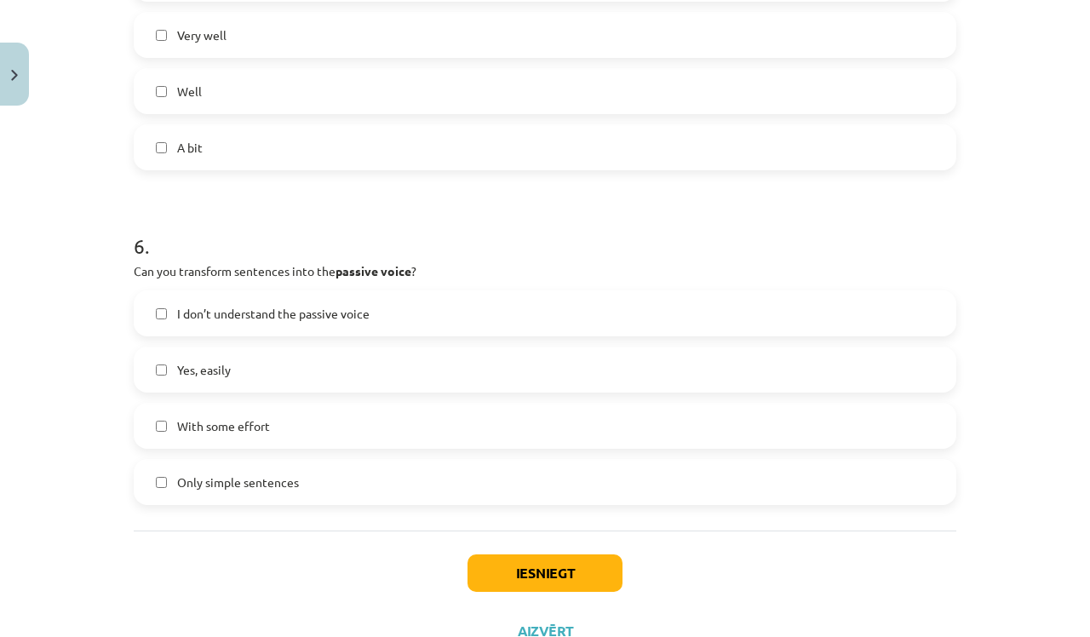
click at [527, 582] on button "Iesniegt" at bounding box center [545, 572] width 155 height 37
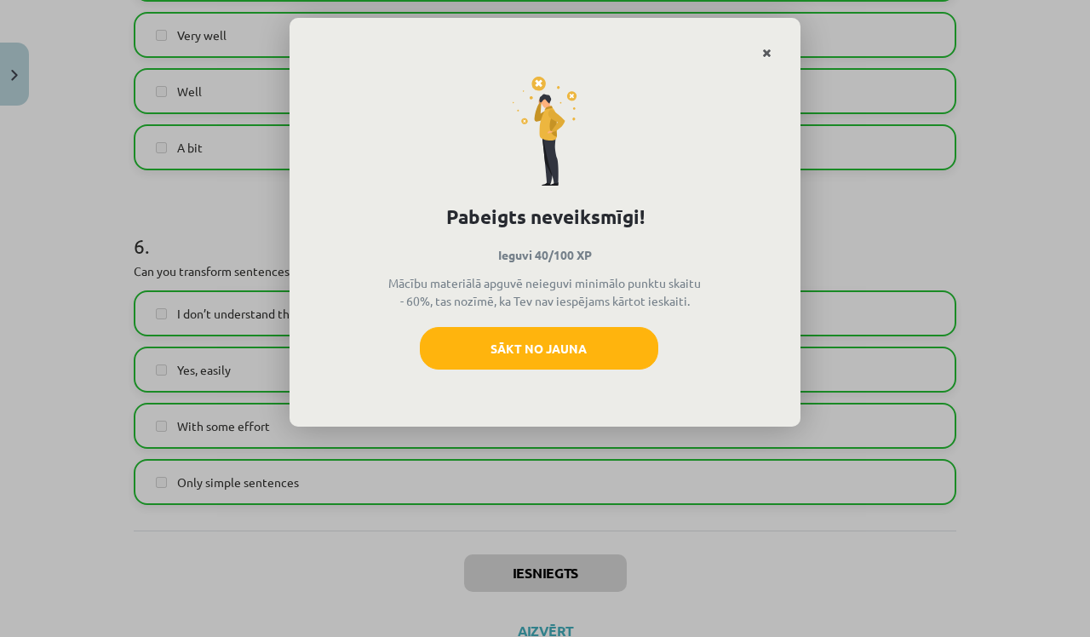
click at [768, 49] on icon "Close" at bounding box center [766, 54] width 9 height 12
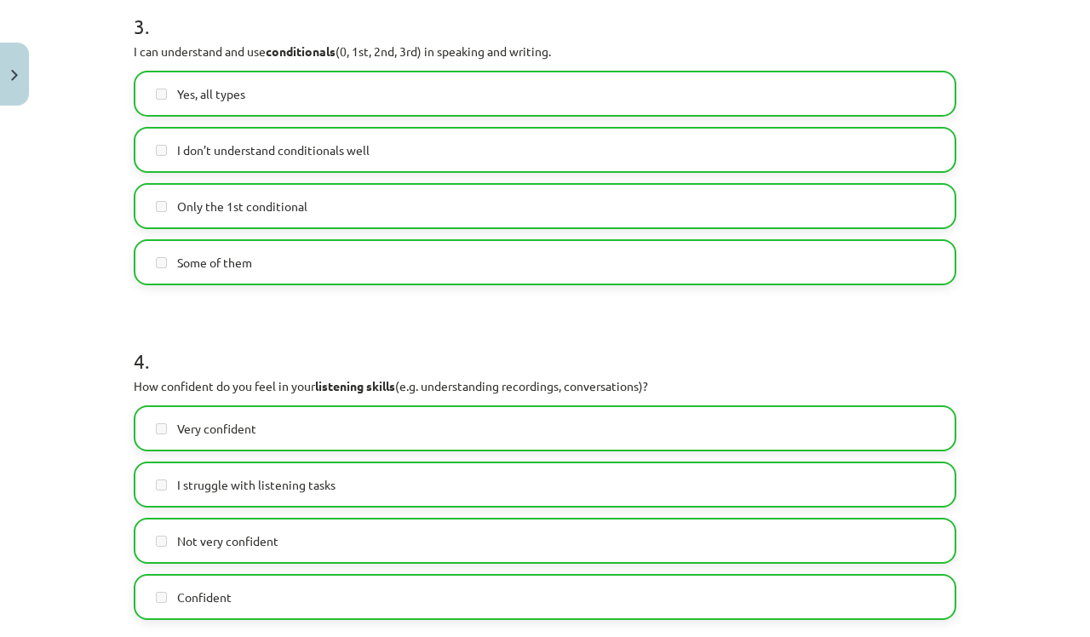
scroll to position [806, 0]
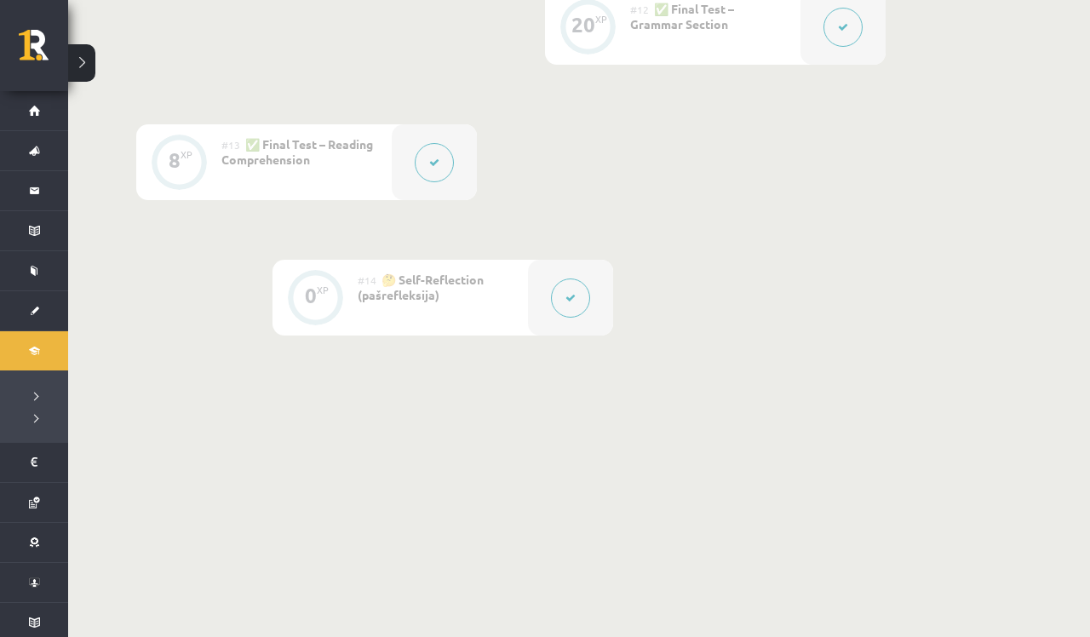
scroll to position [1980, 0]
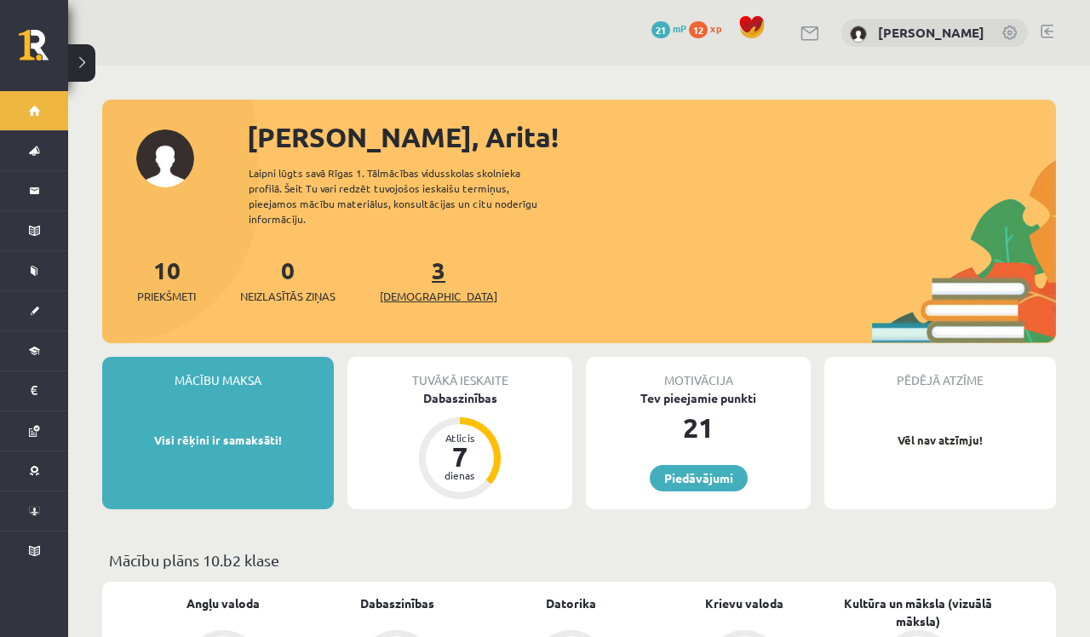
click at [422, 288] on span "[DEMOGRAPHIC_DATA]" at bounding box center [439, 296] width 118 height 17
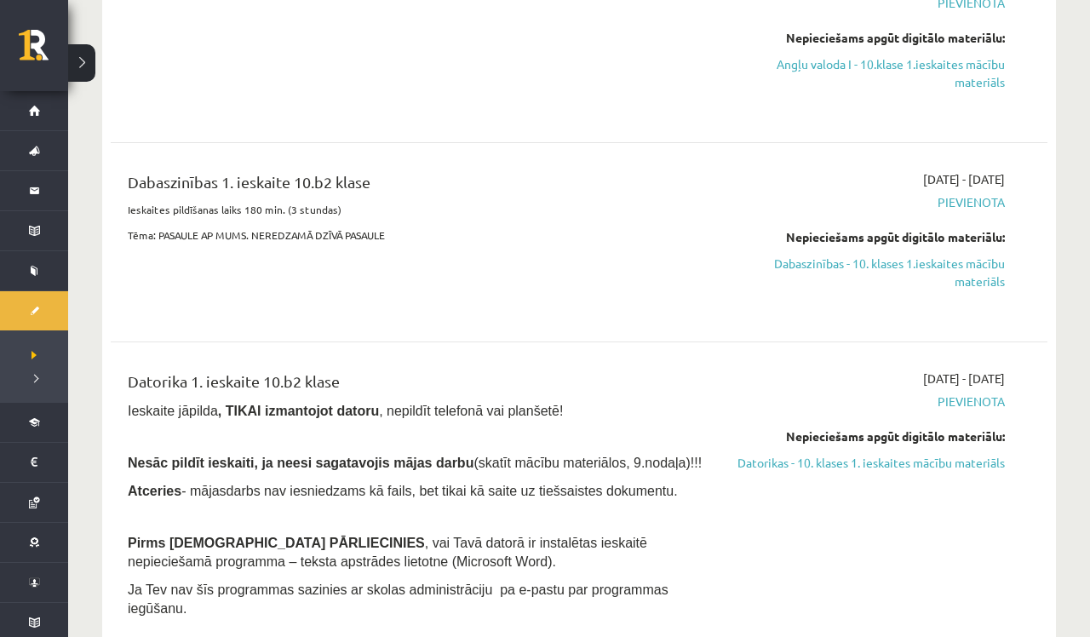
scroll to position [271, 0]
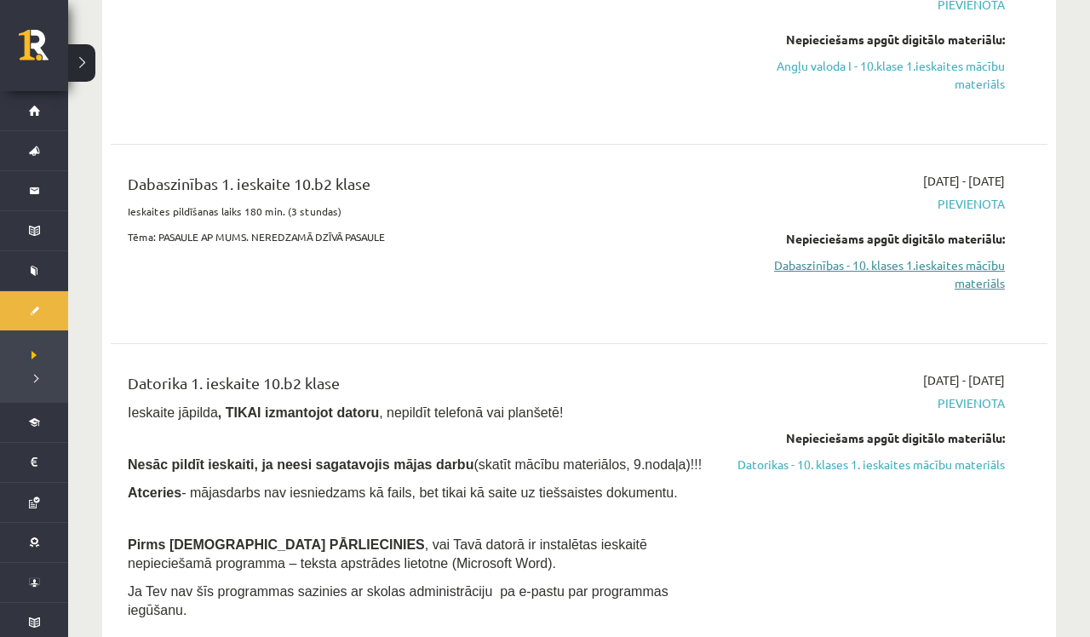
click at [964, 267] on link "Dabaszinības - 10. klases 1.ieskaites mācību materiāls" at bounding box center [867, 274] width 275 height 36
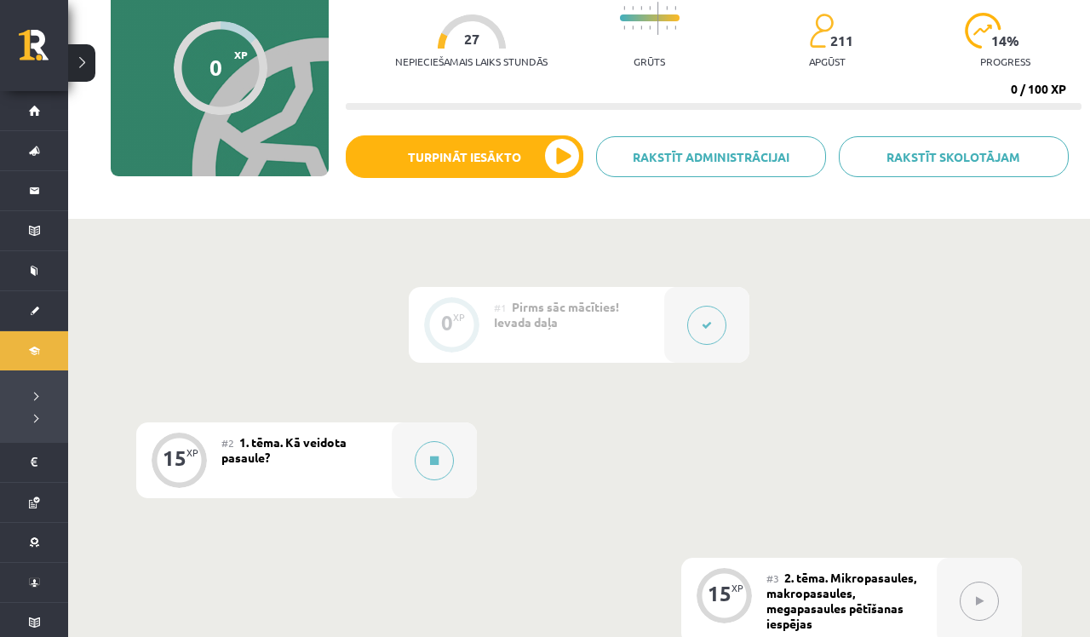
scroll to position [169, 0]
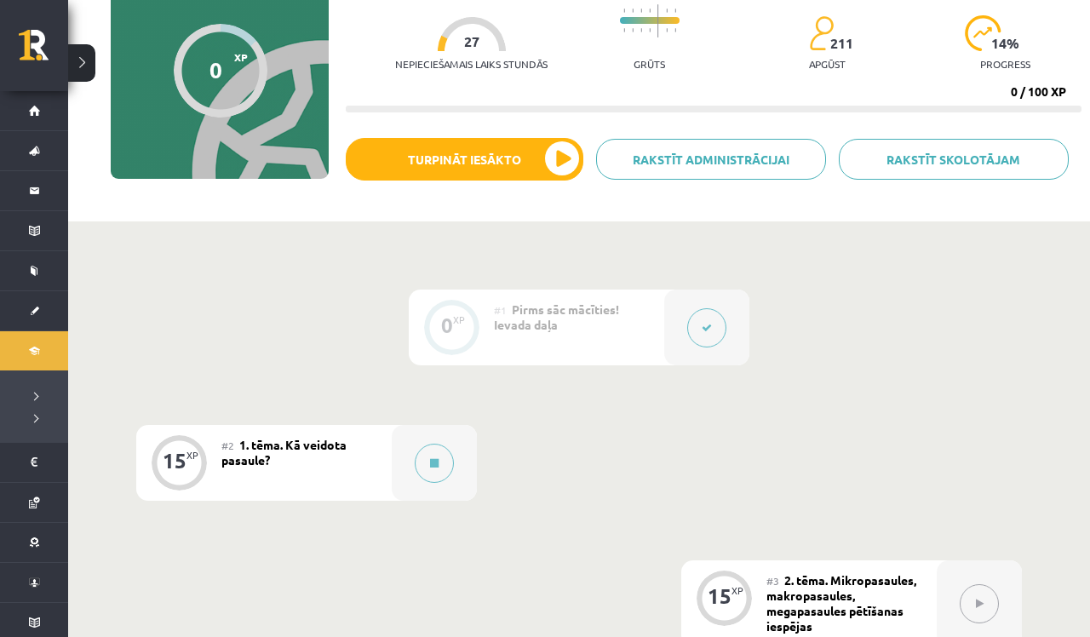
click at [705, 325] on icon at bounding box center [707, 328] width 10 height 10
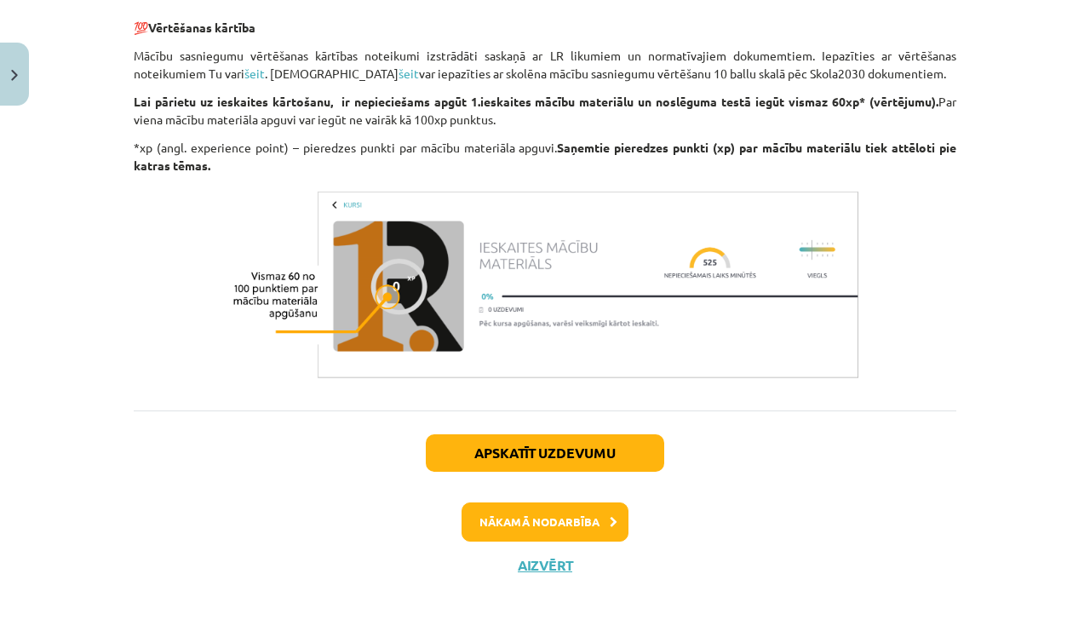
scroll to position [1386, 0]
